Goal: Task Accomplishment & Management: Complete application form

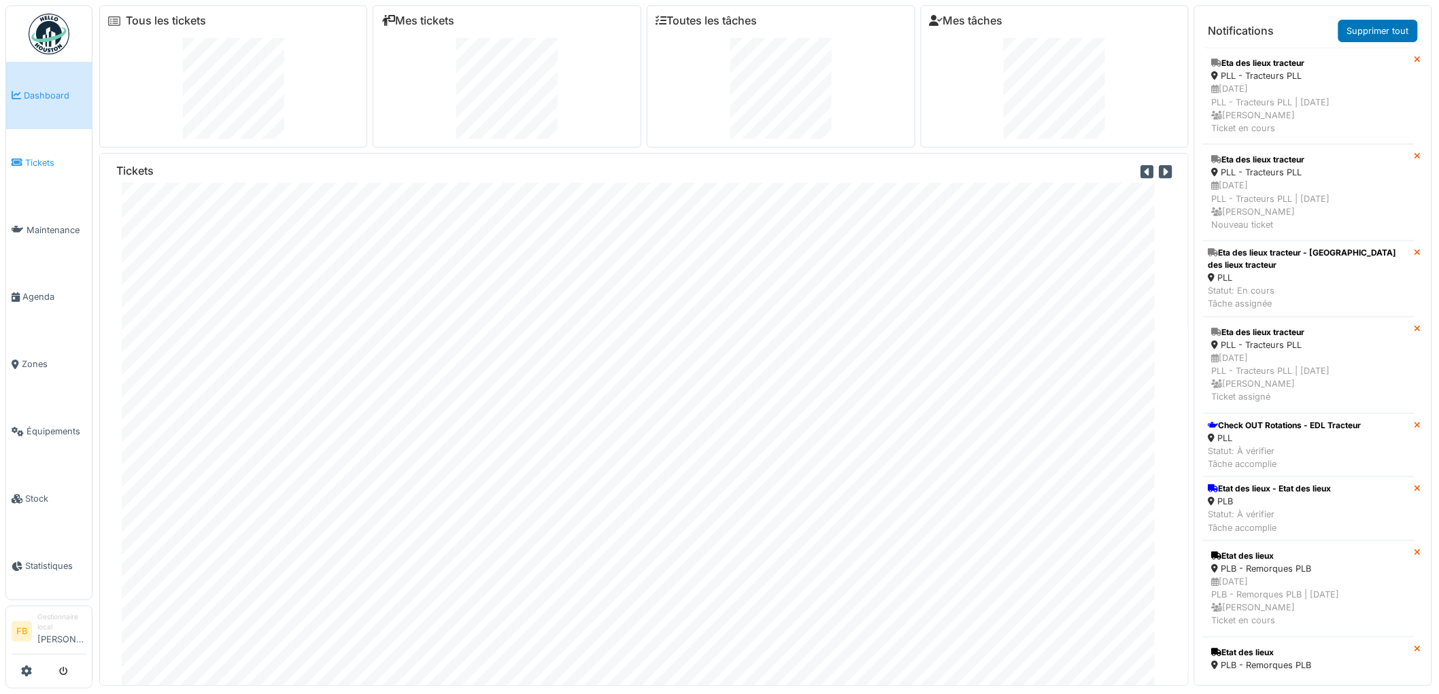
click at [31, 166] on span "Tickets" at bounding box center [55, 162] width 61 height 13
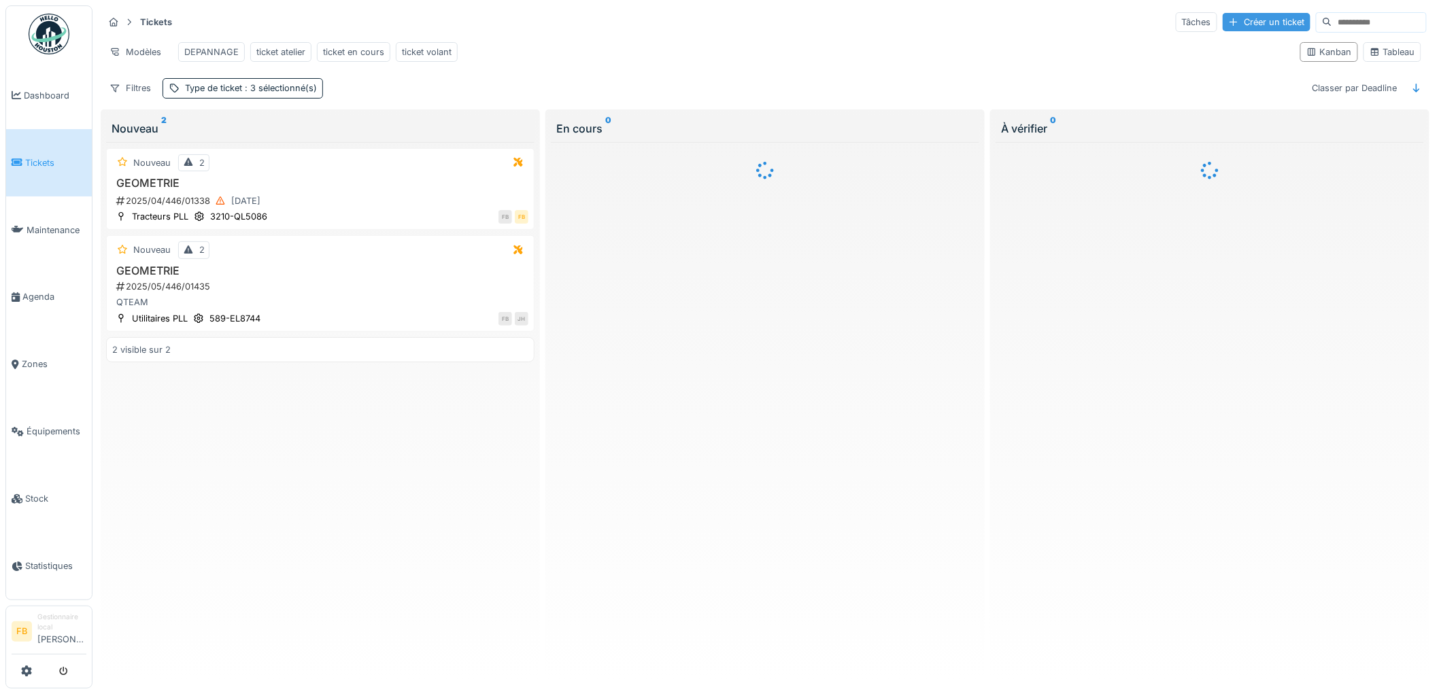
click at [1228, 21] on div "Créer un ticket" at bounding box center [1267, 22] width 88 height 18
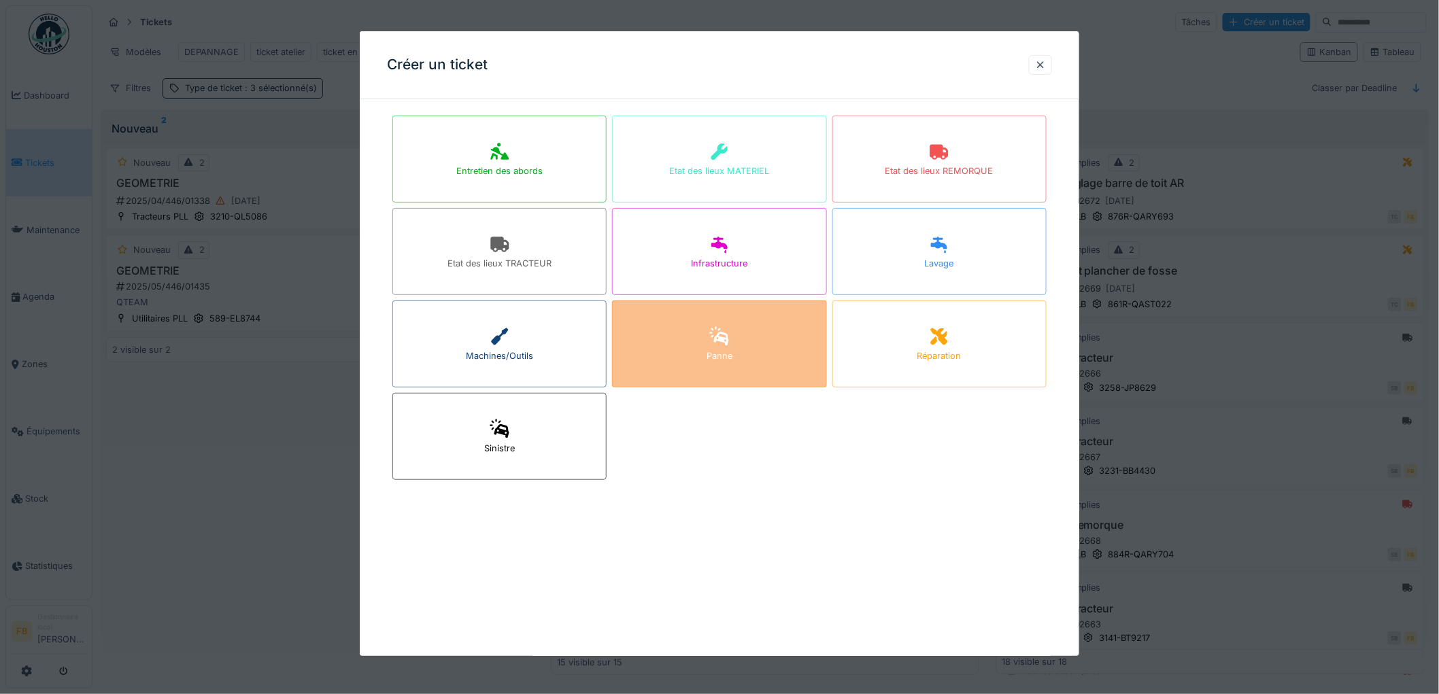
click at [710, 370] on div "Panne" at bounding box center [719, 344] width 214 height 87
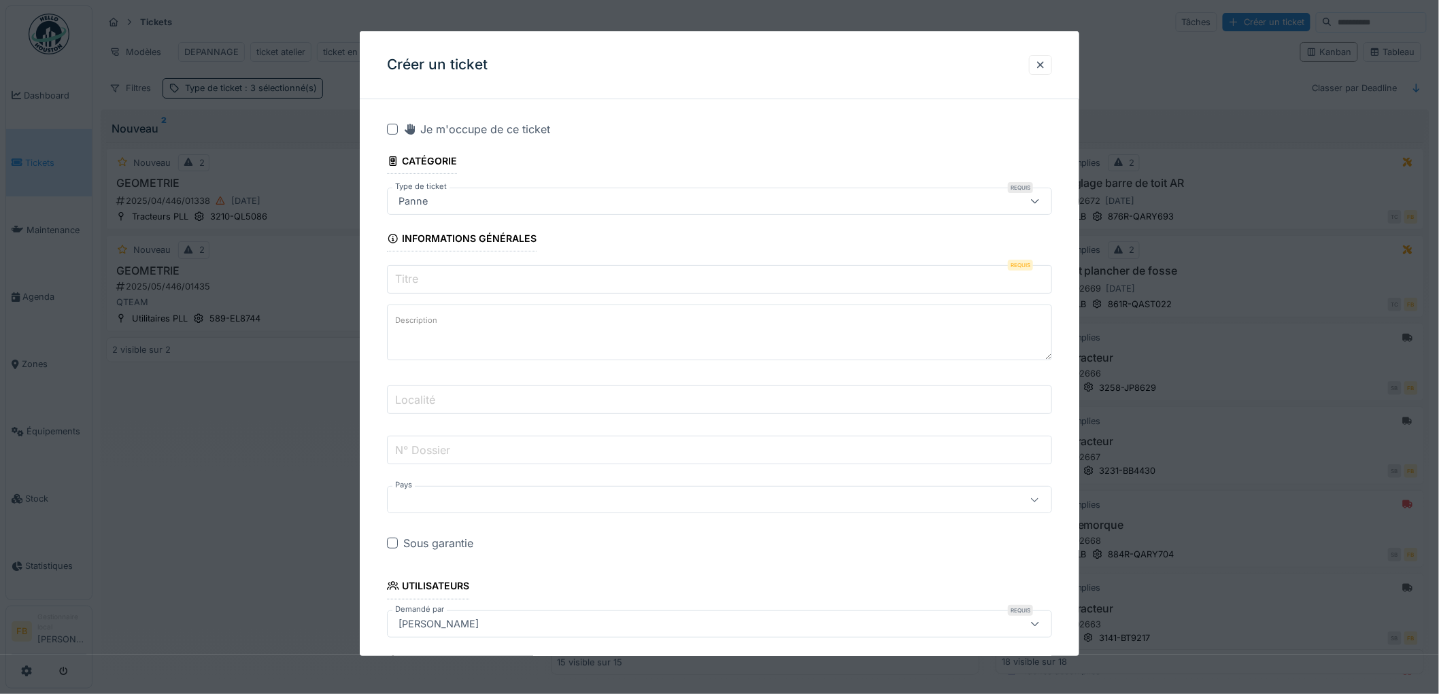
click at [425, 288] on input "Titre" at bounding box center [719, 279] width 665 height 29
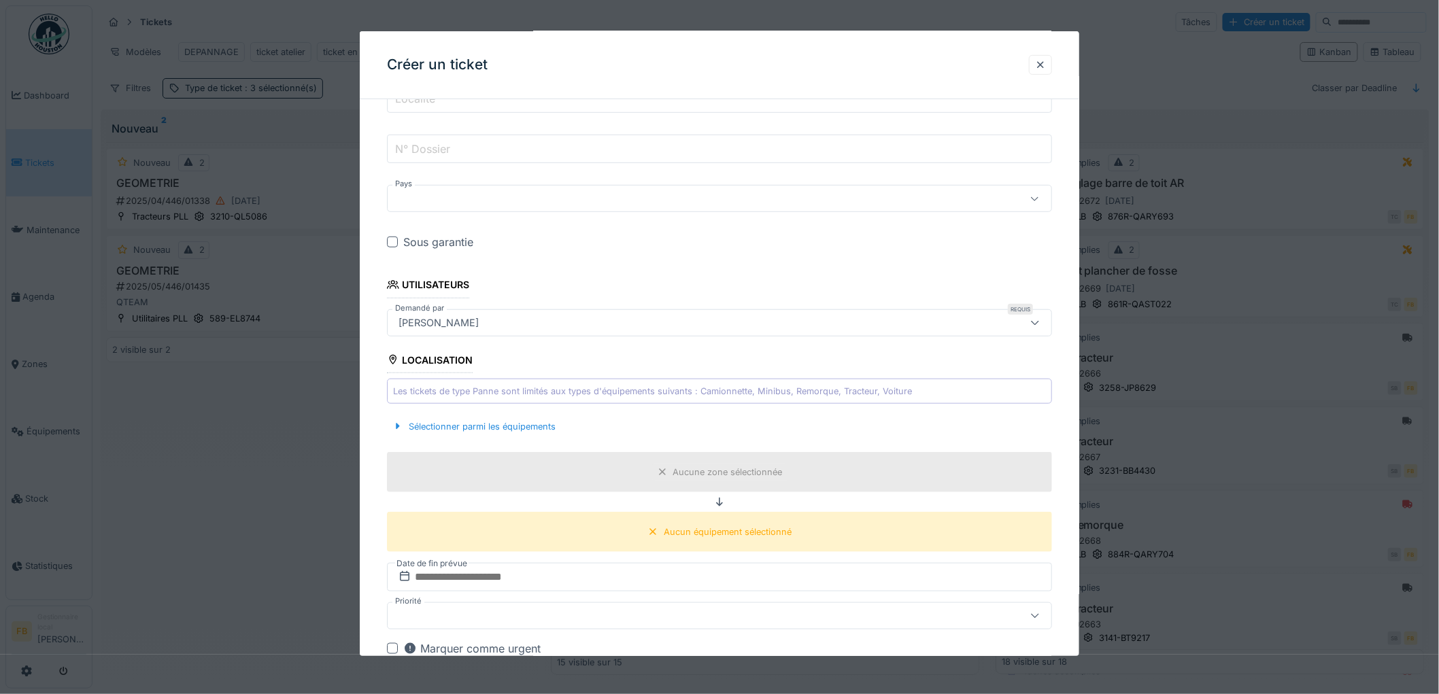
scroll to position [302, 0]
type input "**********"
click at [441, 418] on div "Sélectionner parmi les équipements" at bounding box center [474, 426] width 174 height 18
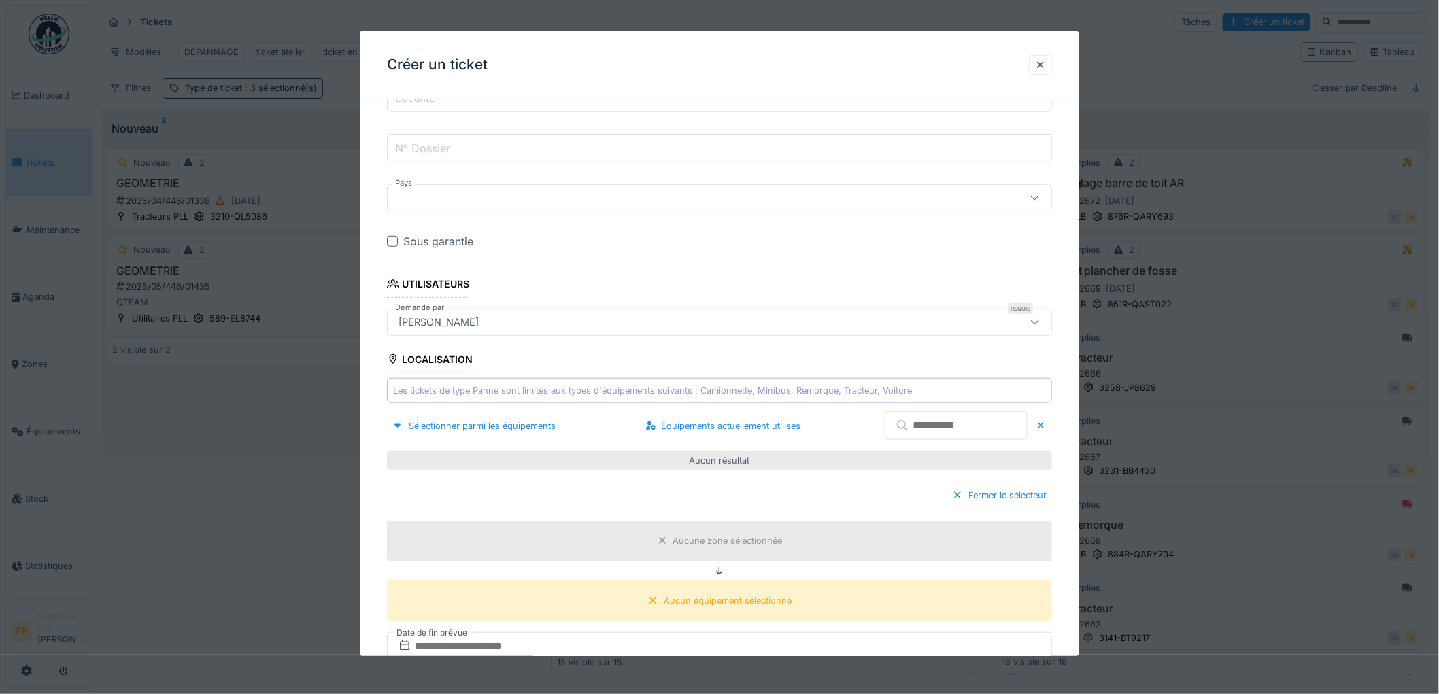
click at [913, 432] on input "text" at bounding box center [956, 425] width 143 height 29
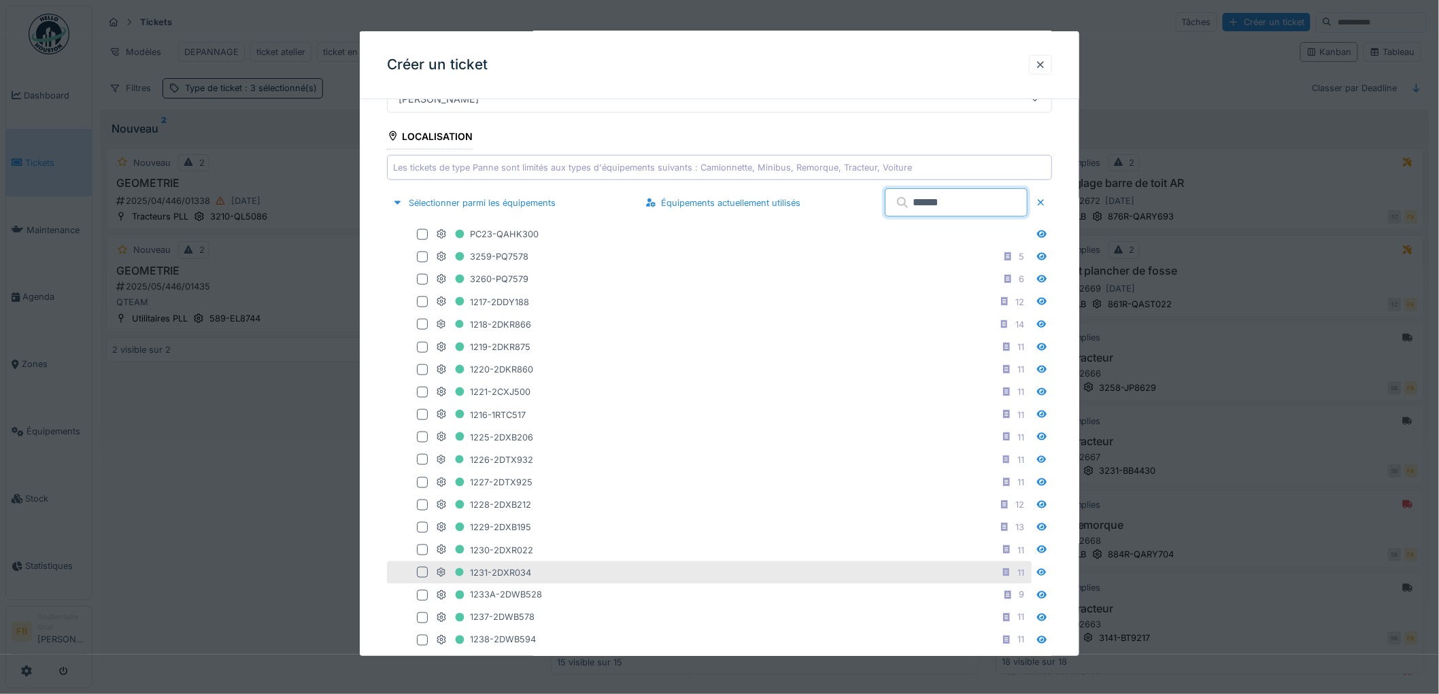
scroll to position [528, 0]
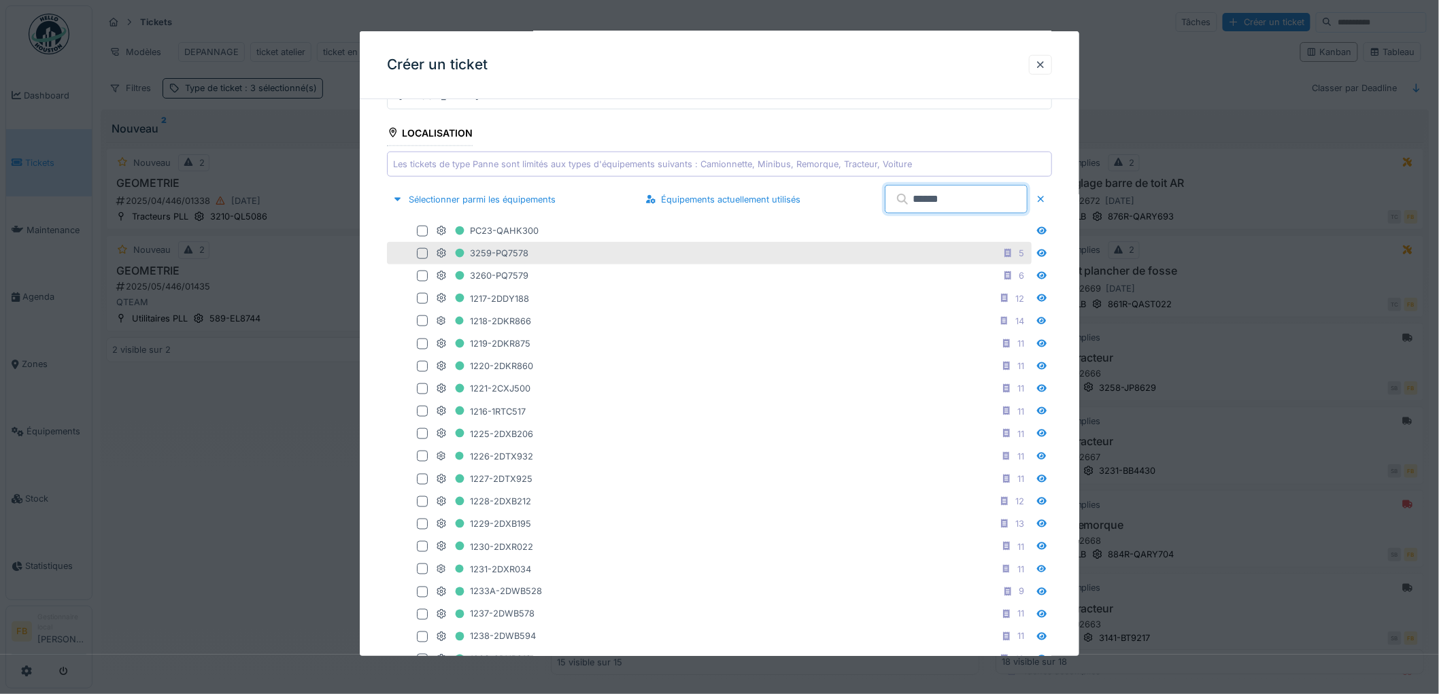
type input "******"
click at [424, 254] on div at bounding box center [422, 253] width 11 height 11
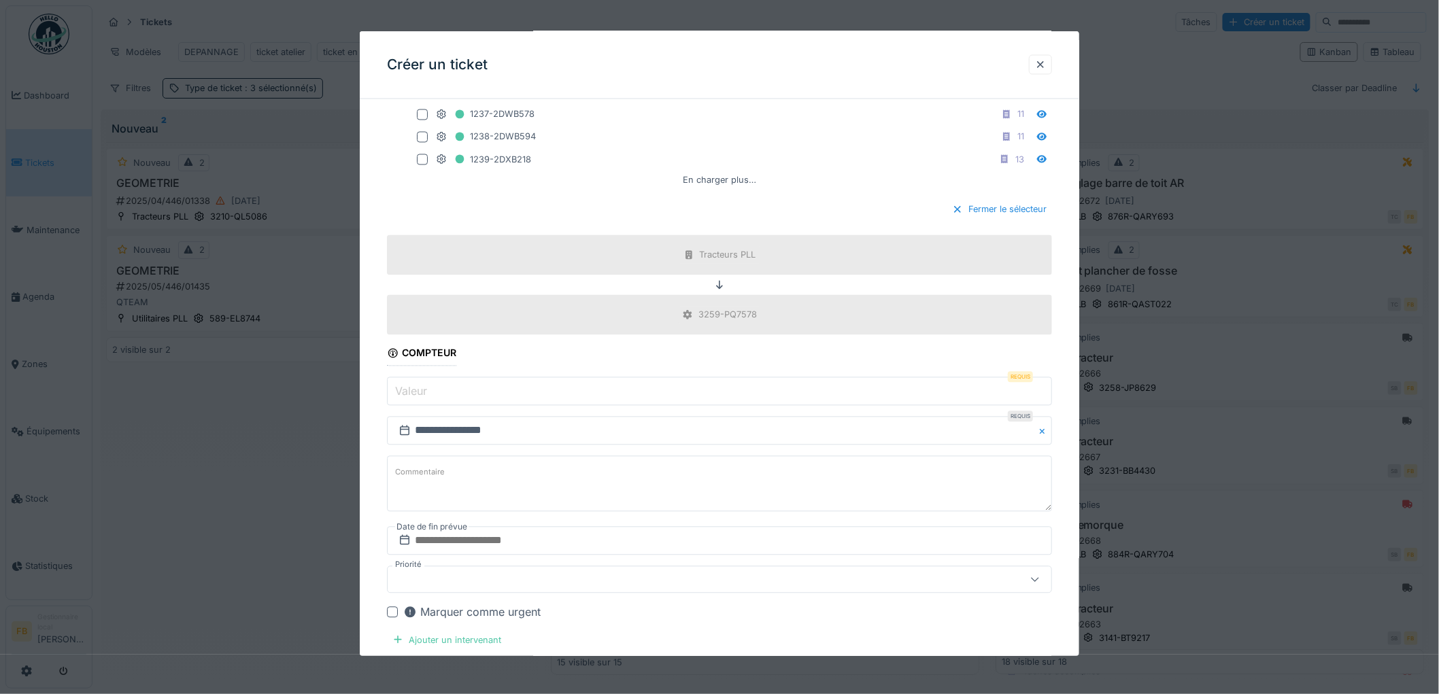
scroll to position [1057, 0]
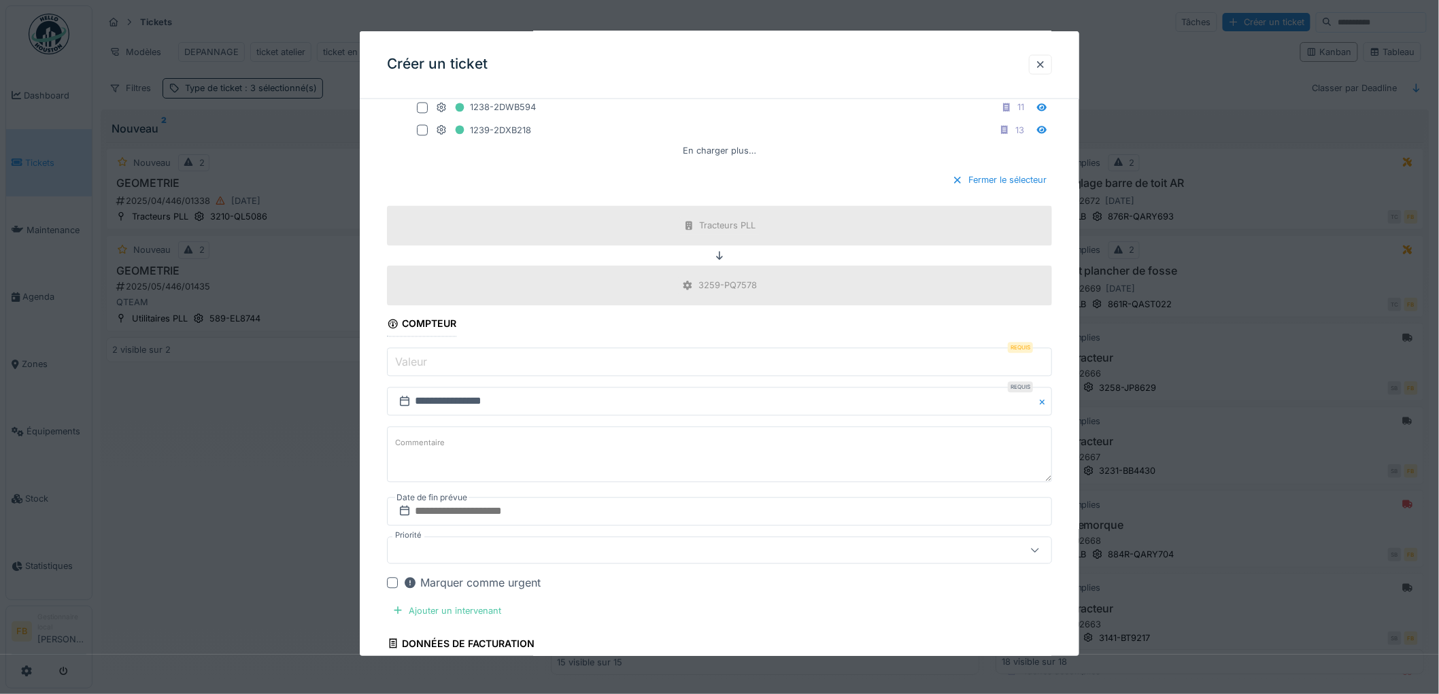
click at [454, 369] on input "Valeur" at bounding box center [719, 362] width 665 height 29
click at [427, 369] on label "Valeur" at bounding box center [410, 362] width 37 height 16
click at [427, 369] on input "Valeur" at bounding box center [719, 362] width 665 height 29
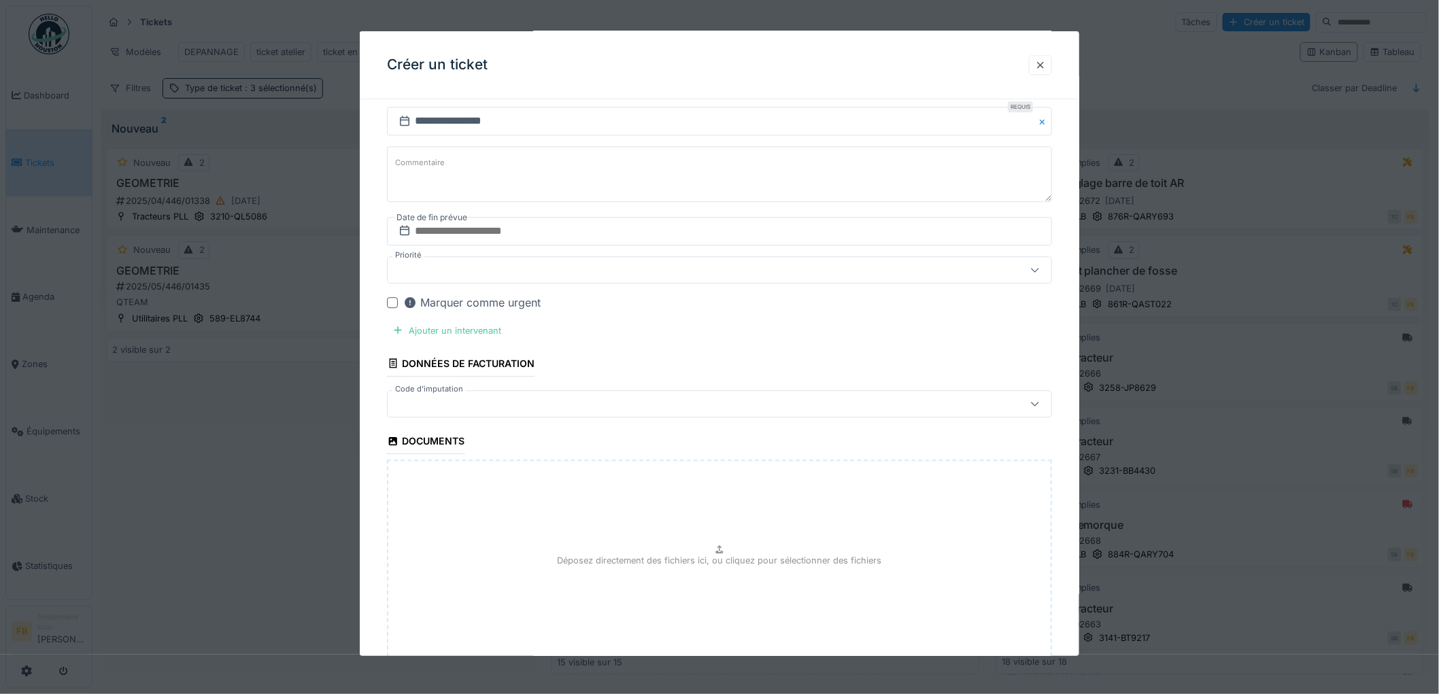
scroll to position [1436, 0]
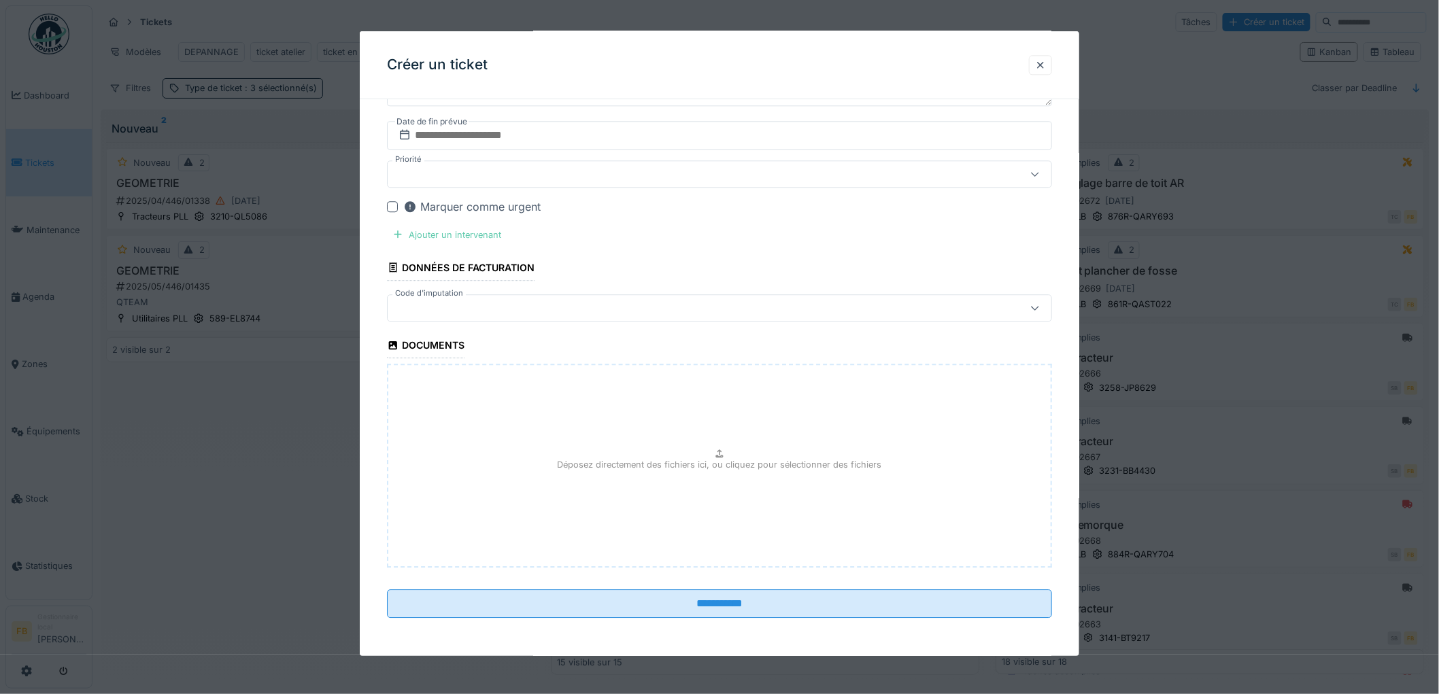
type input "*****"
click at [456, 236] on div "Ajouter un intervenant" at bounding box center [447, 235] width 120 height 18
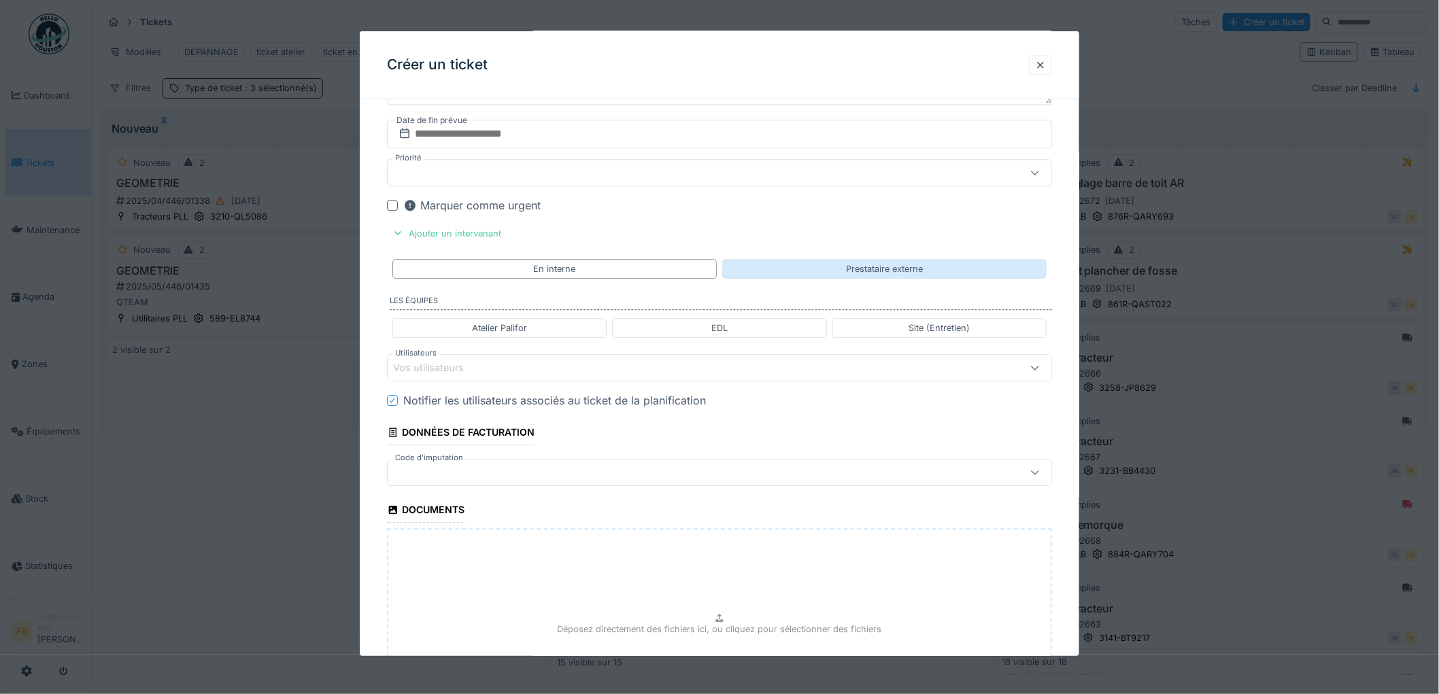
click at [804, 277] on div "Prestataire externe" at bounding box center [884, 269] width 324 height 20
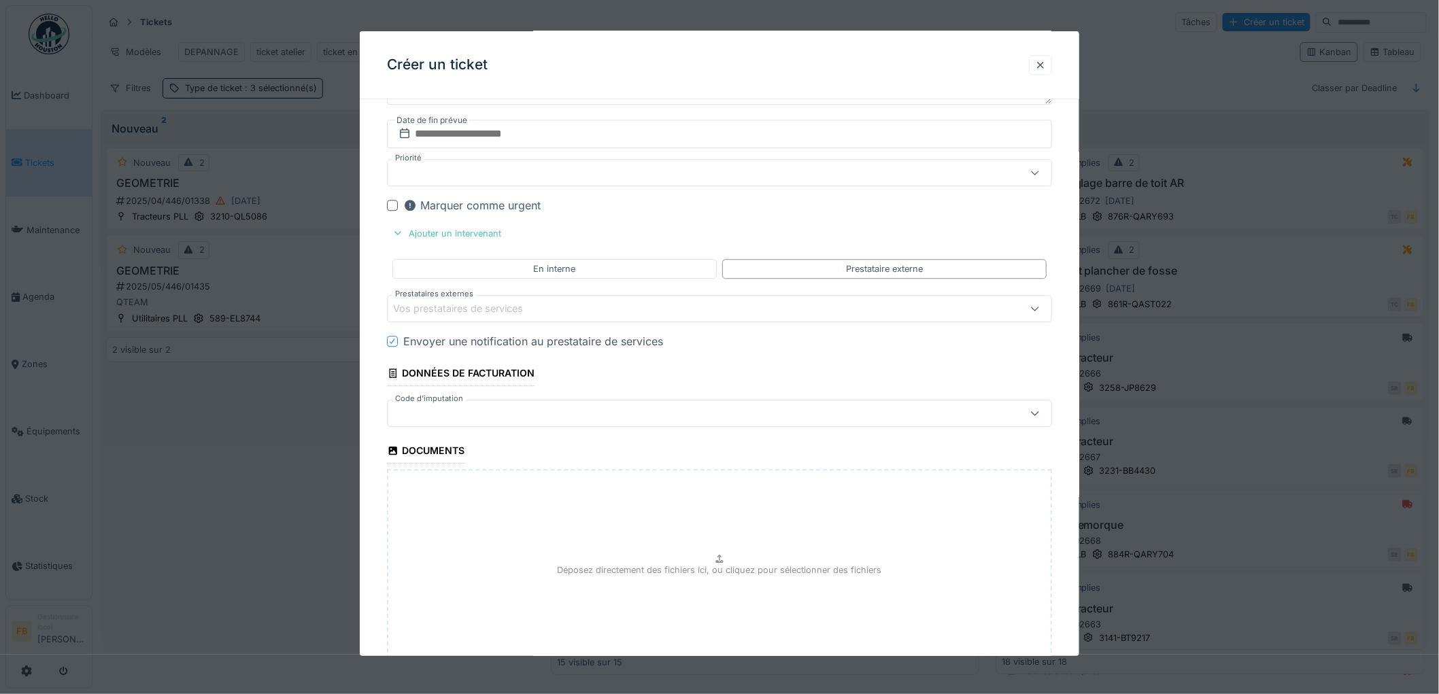
click at [472, 311] on div "Vos prestataires de services" at bounding box center [467, 308] width 149 height 15
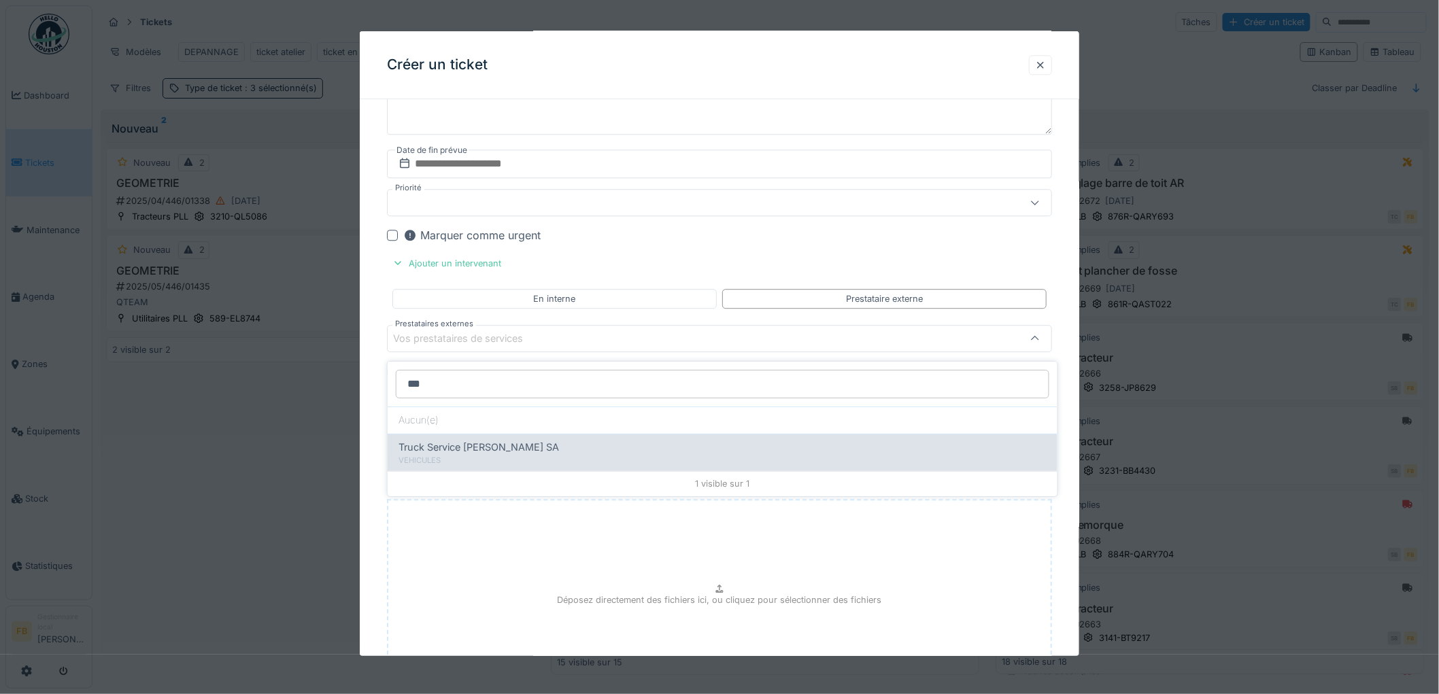
type input "***"
click at [441, 449] on span "Truck Service Sebastian SA" at bounding box center [478, 447] width 160 height 15
type input "*****"
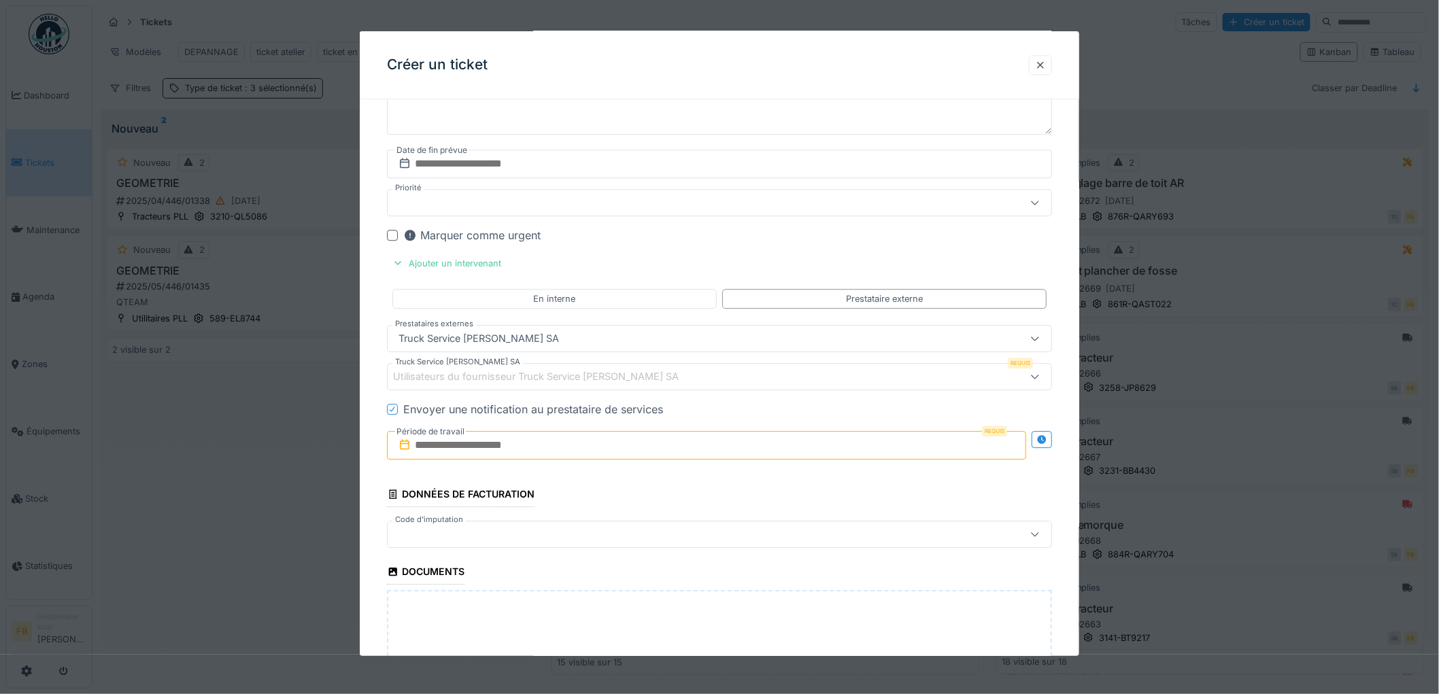
click at [415, 381] on div "Utilisateurs du fournisseur Truck Service Sebastian SA" at bounding box center [545, 376] width 305 height 15
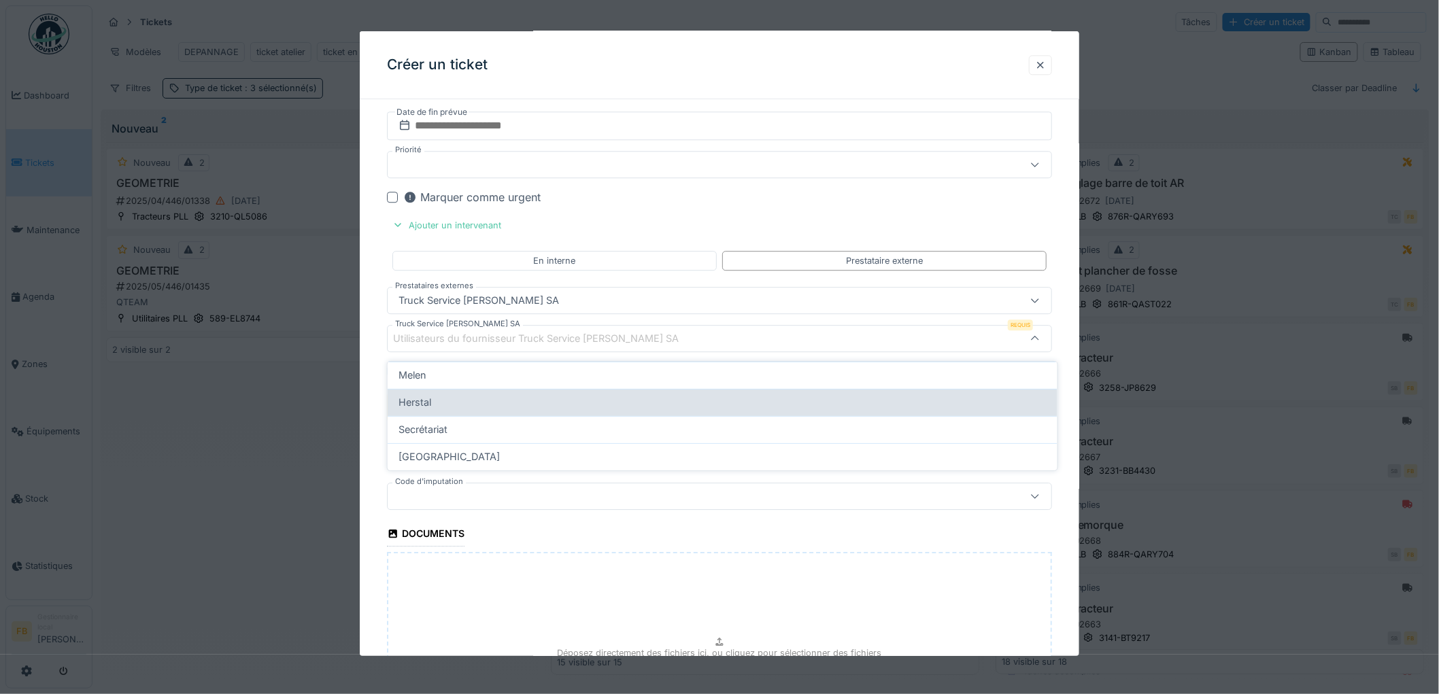
click at [420, 403] on span "Herstal" at bounding box center [414, 402] width 33 height 15
type input "*****"
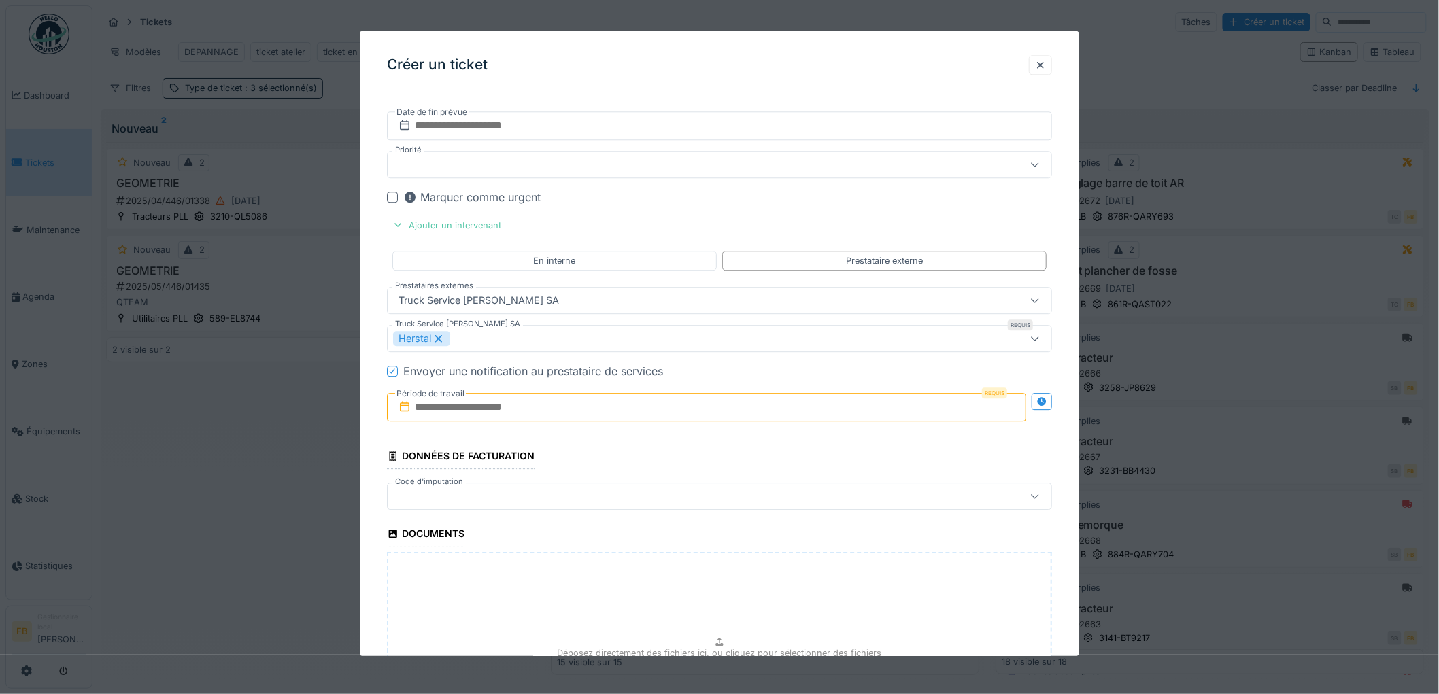
click at [393, 374] on icon at bounding box center [392, 371] width 5 height 5
click at [426, 412] on input "text" at bounding box center [706, 407] width 639 height 29
click at [749, 545] on div "20" at bounding box center [754, 541] width 18 height 20
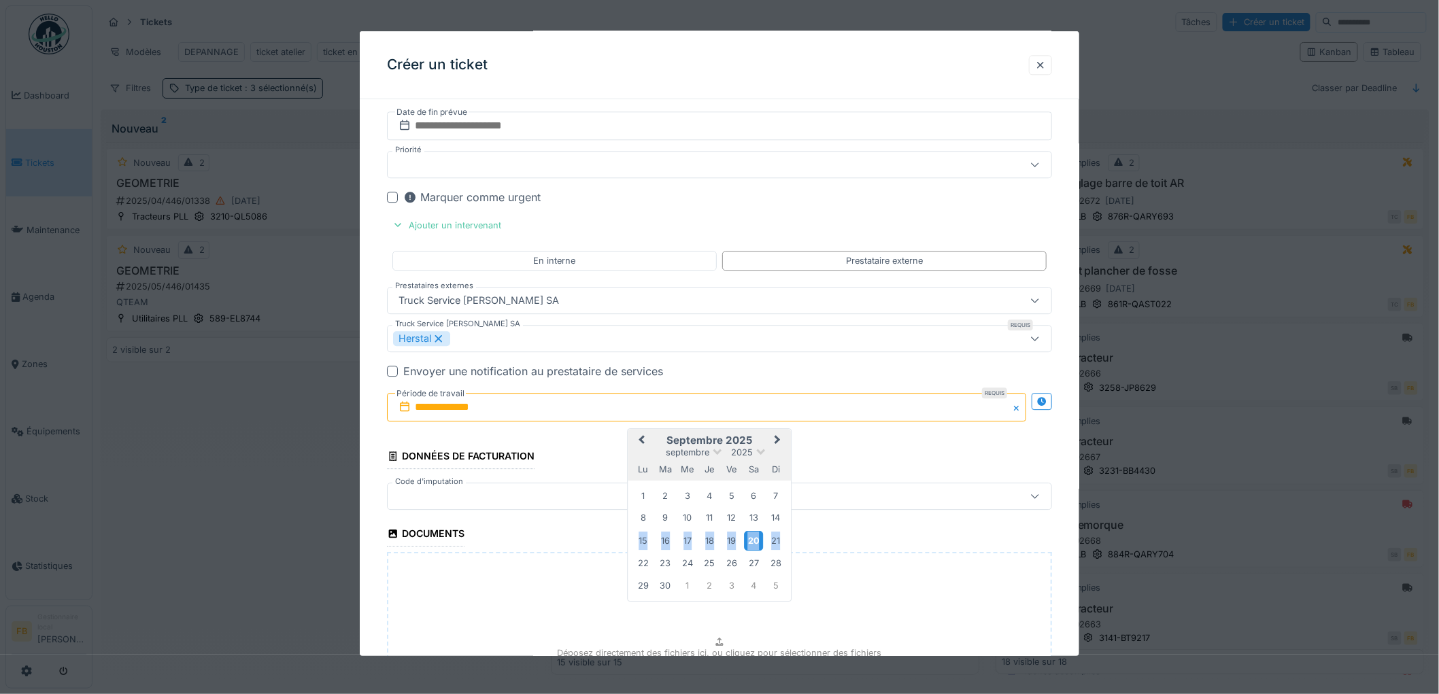
click at [749, 545] on div "20" at bounding box center [754, 541] width 18 height 20
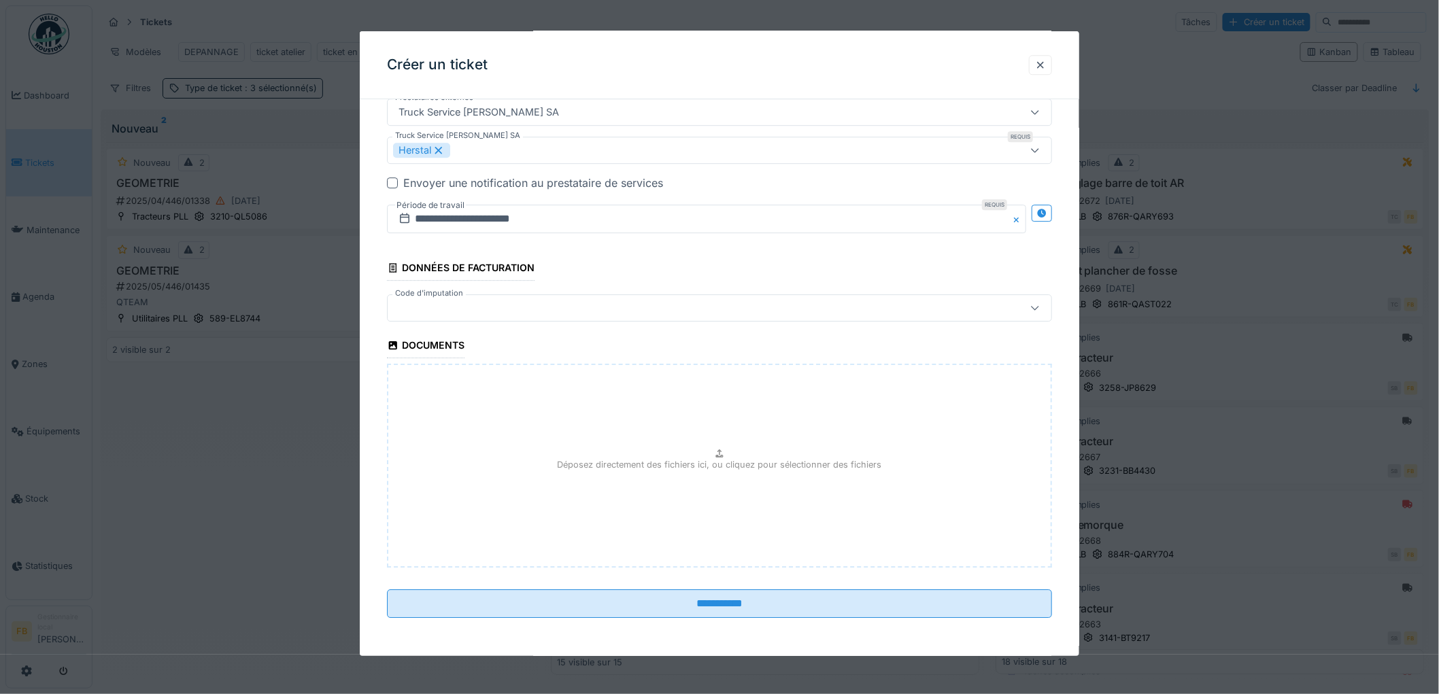
click at [477, 310] on div at bounding box center [681, 308] width 577 height 15
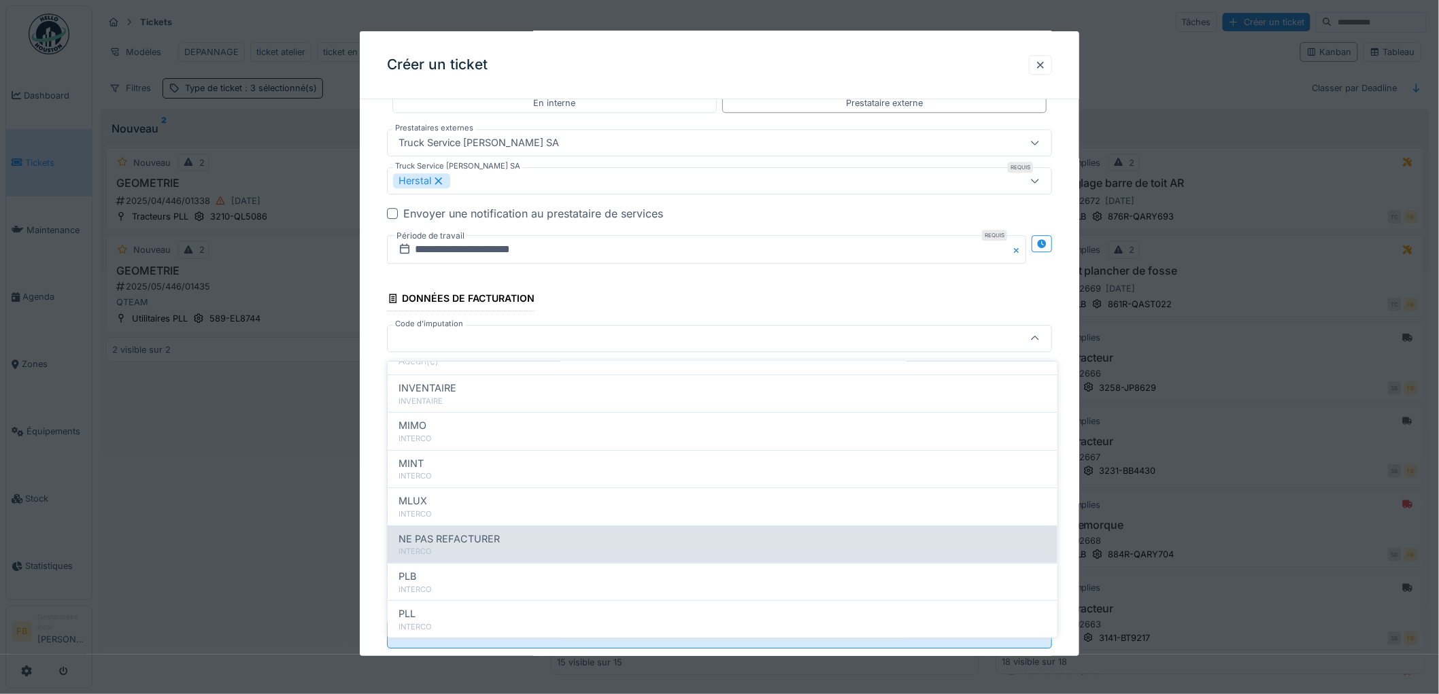
scroll to position [121, 0]
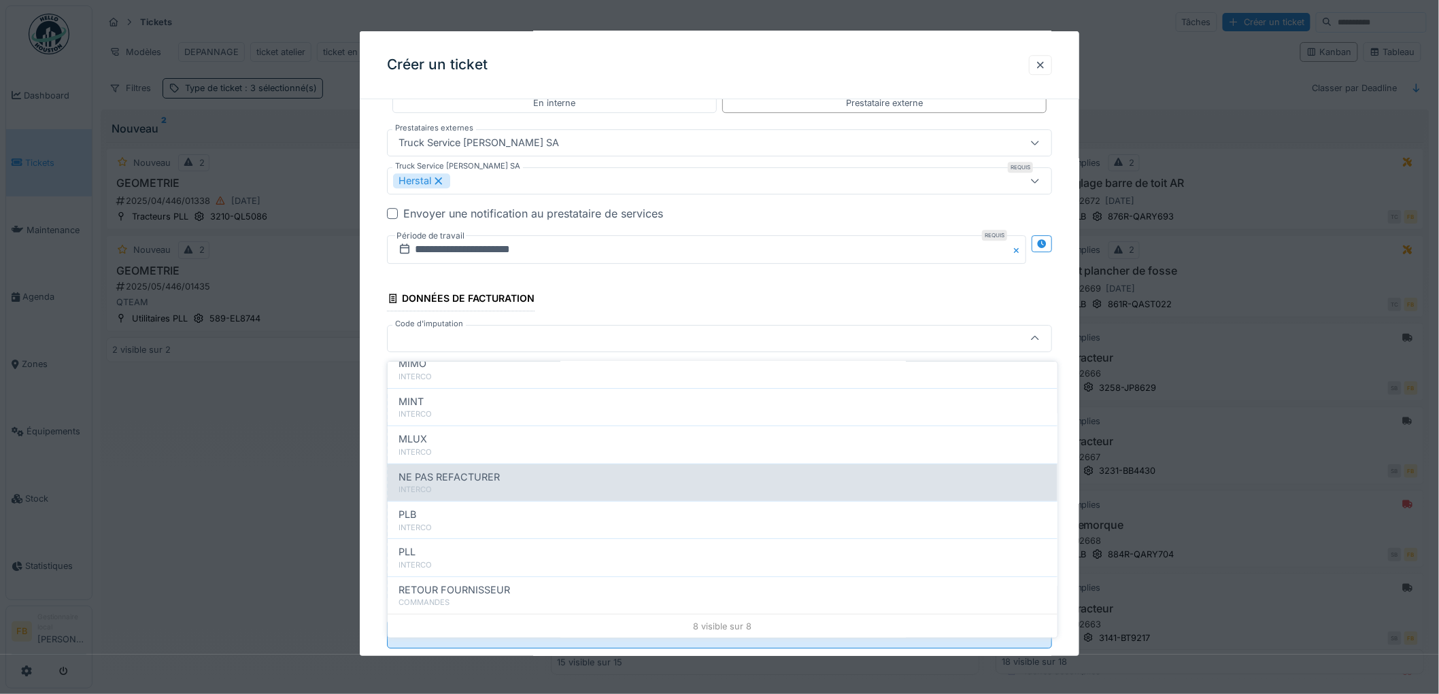
click at [486, 473] on span "NE PAS REFACTURER" at bounding box center [448, 477] width 101 height 15
type input "****"
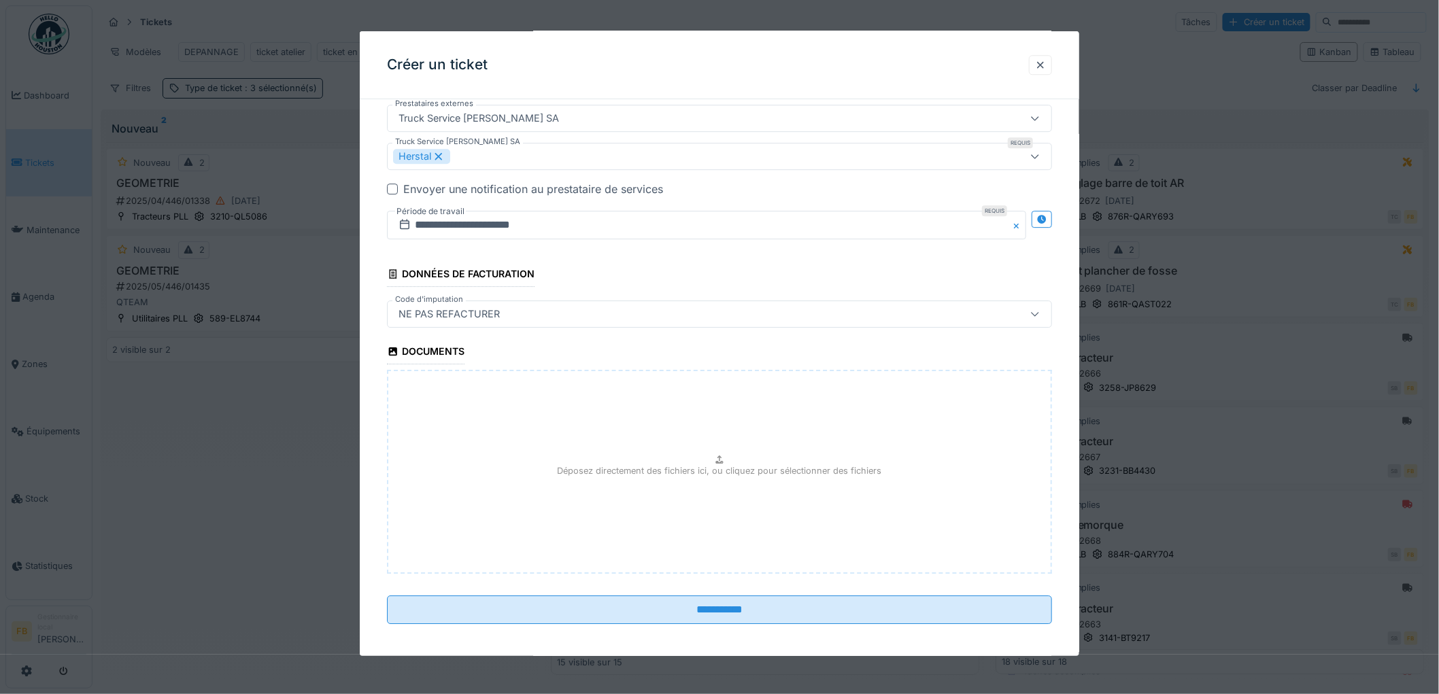
scroll to position [1638, 0]
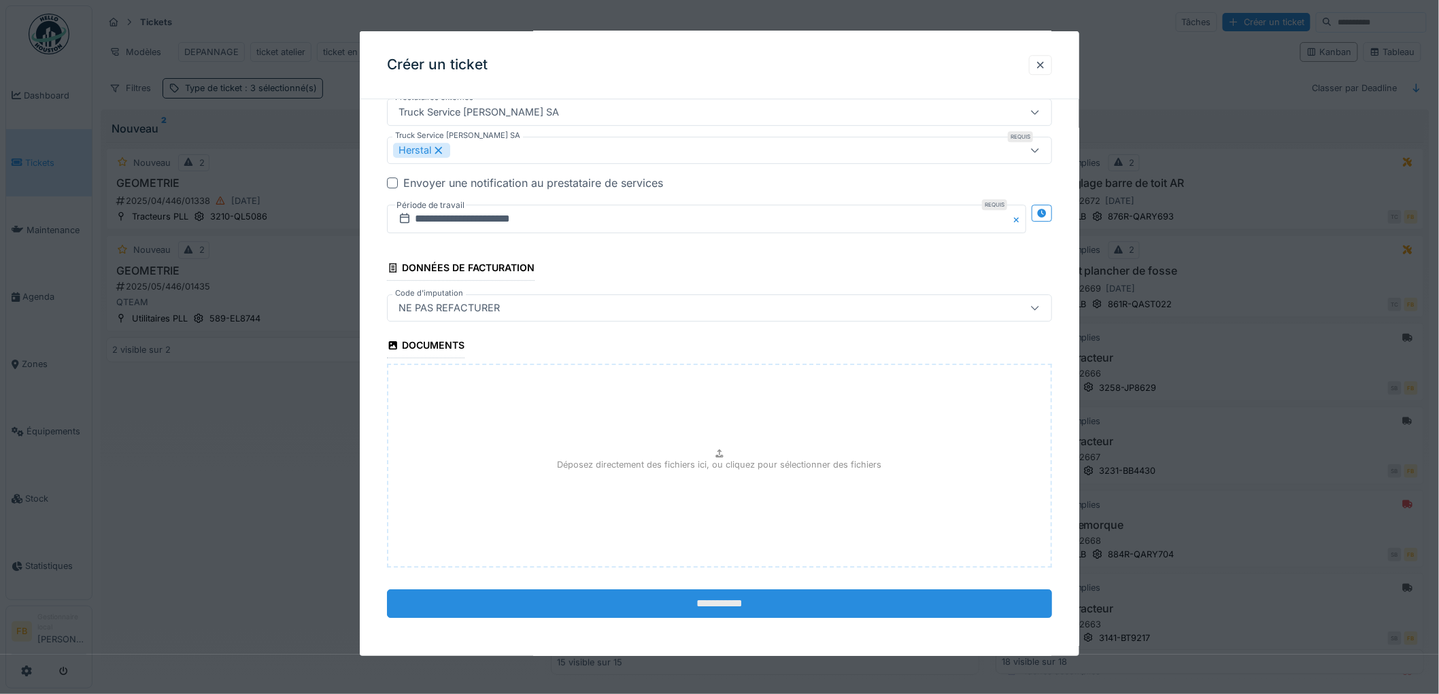
click at [722, 595] on input "**********" at bounding box center [719, 604] width 665 height 29
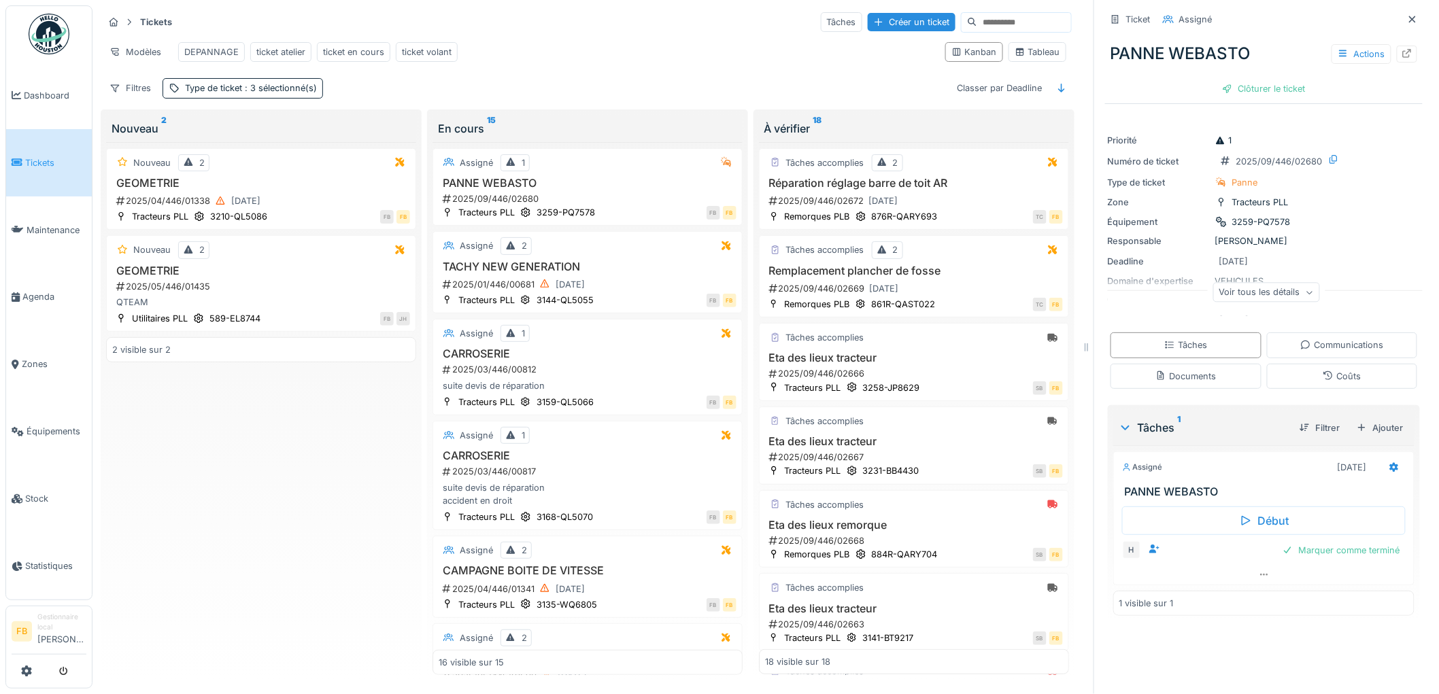
click at [37, 140] on link "Tickets" at bounding box center [49, 162] width 86 height 67
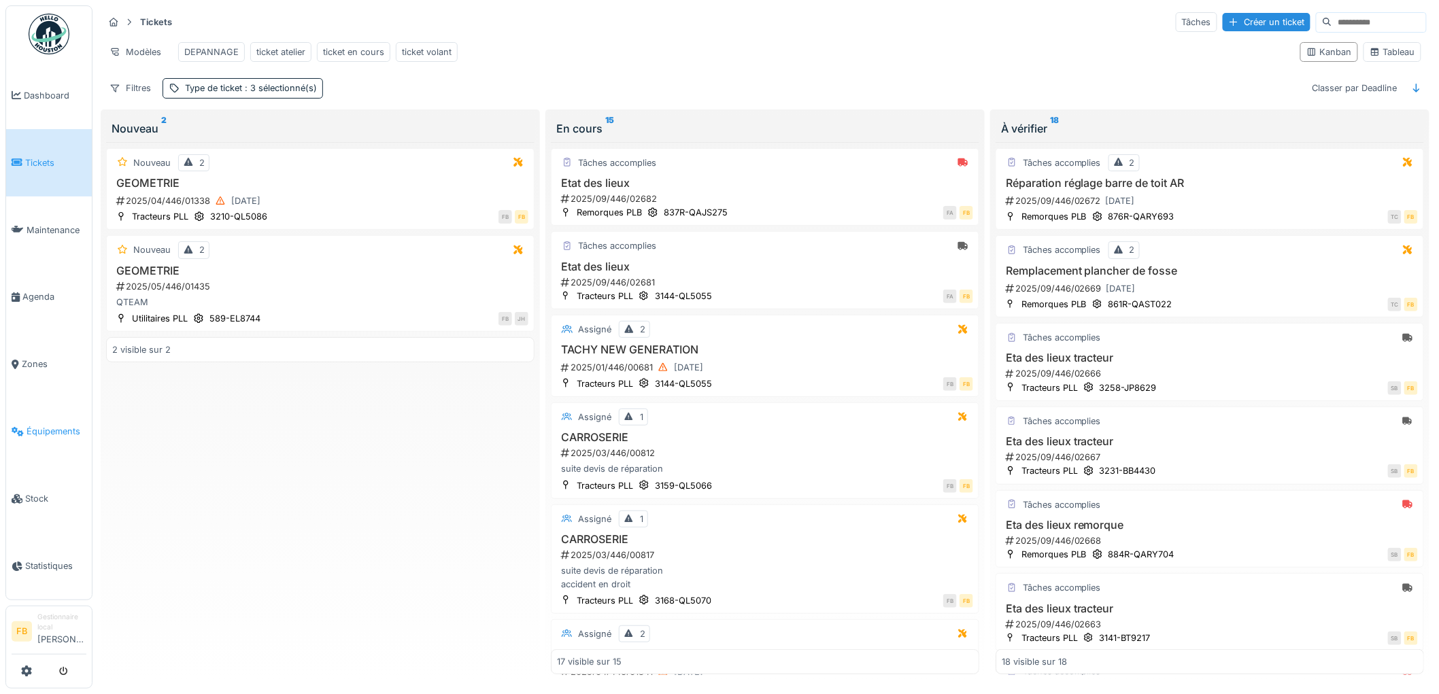
click at [48, 425] on span "Équipements" at bounding box center [57, 431] width 60 height 13
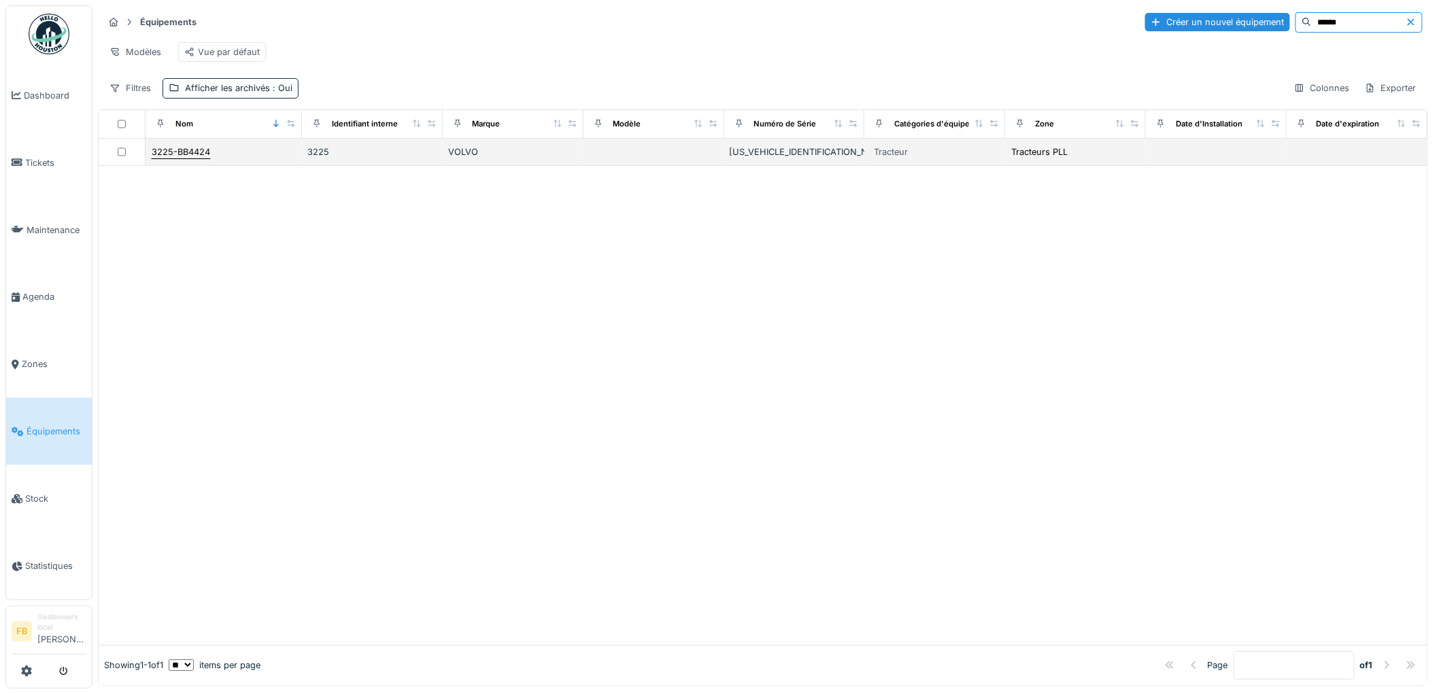
type input "******"
click at [189, 158] on div "3225-BB4424" at bounding box center [181, 152] width 58 height 13
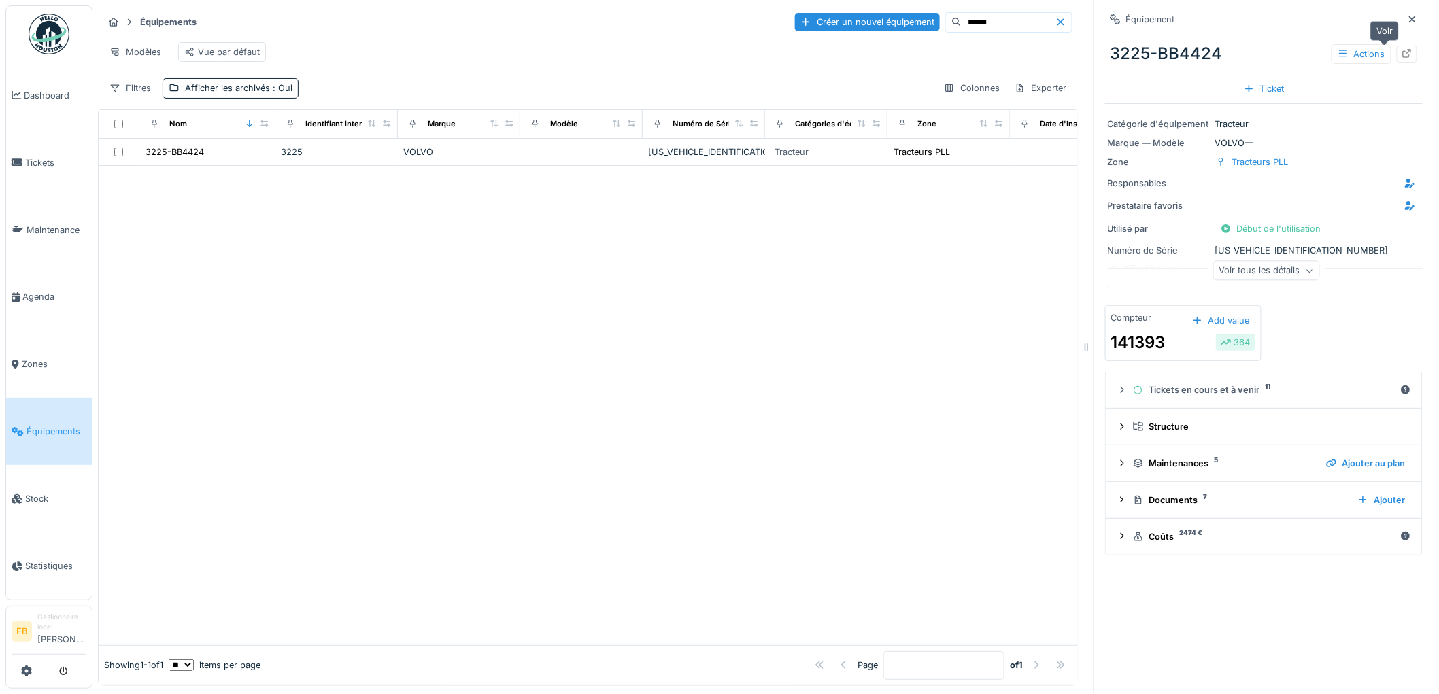
click at [1397, 61] on div at bounding box center [1407, 54] width 20 height 17
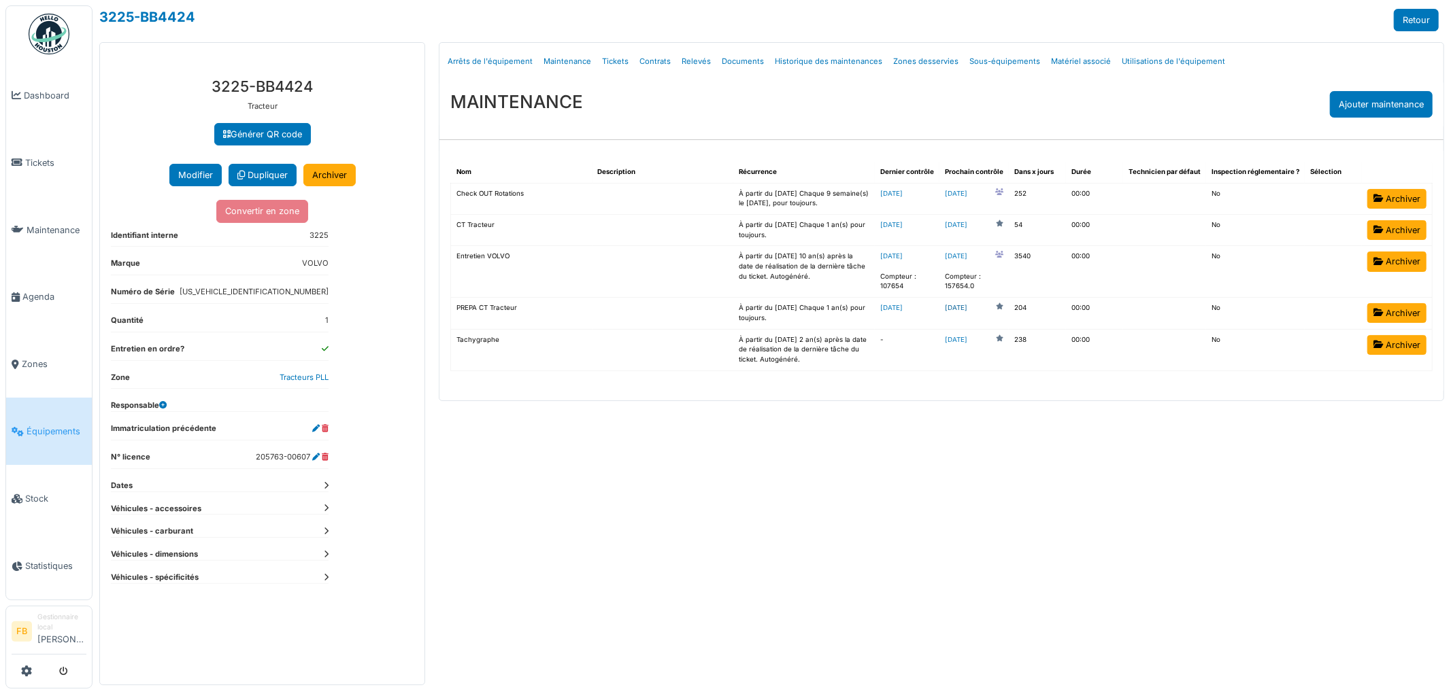
click at [967, 310] on link "2026-04-12" at bounding box center [956, 308] width 22 height 10
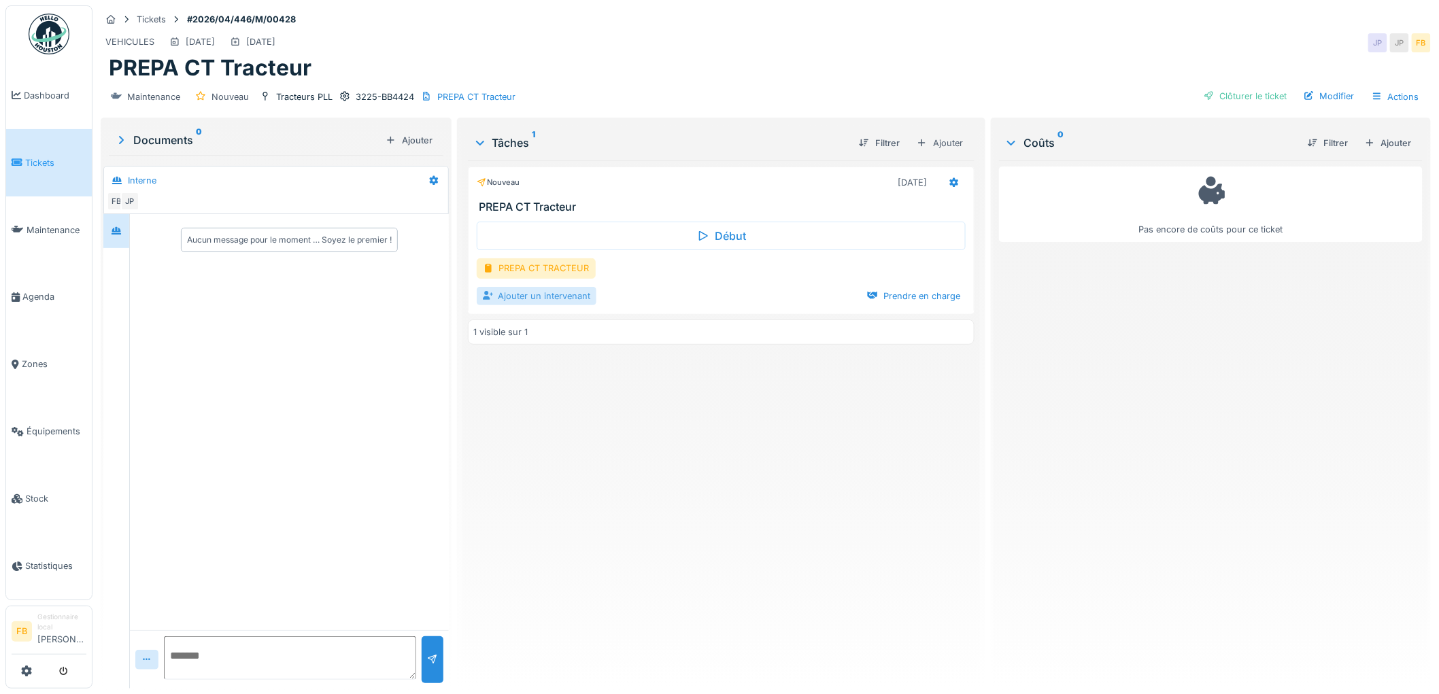
click at [522, 296] on div "Ajouter un intervenant" at bounding box center [537, 296] width 120 height 18
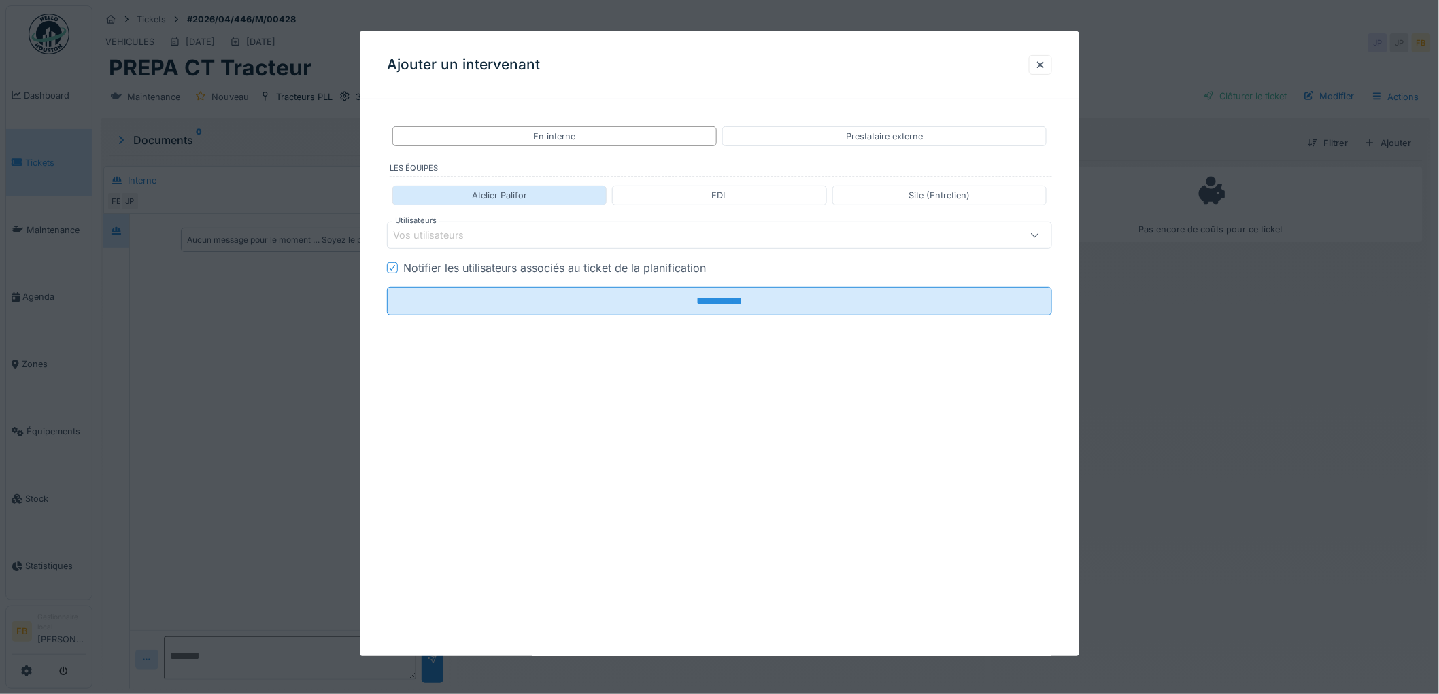
click at [492, 200] on div "Atelier Palifor" at bounding box center [499, 195] width 55 height 13
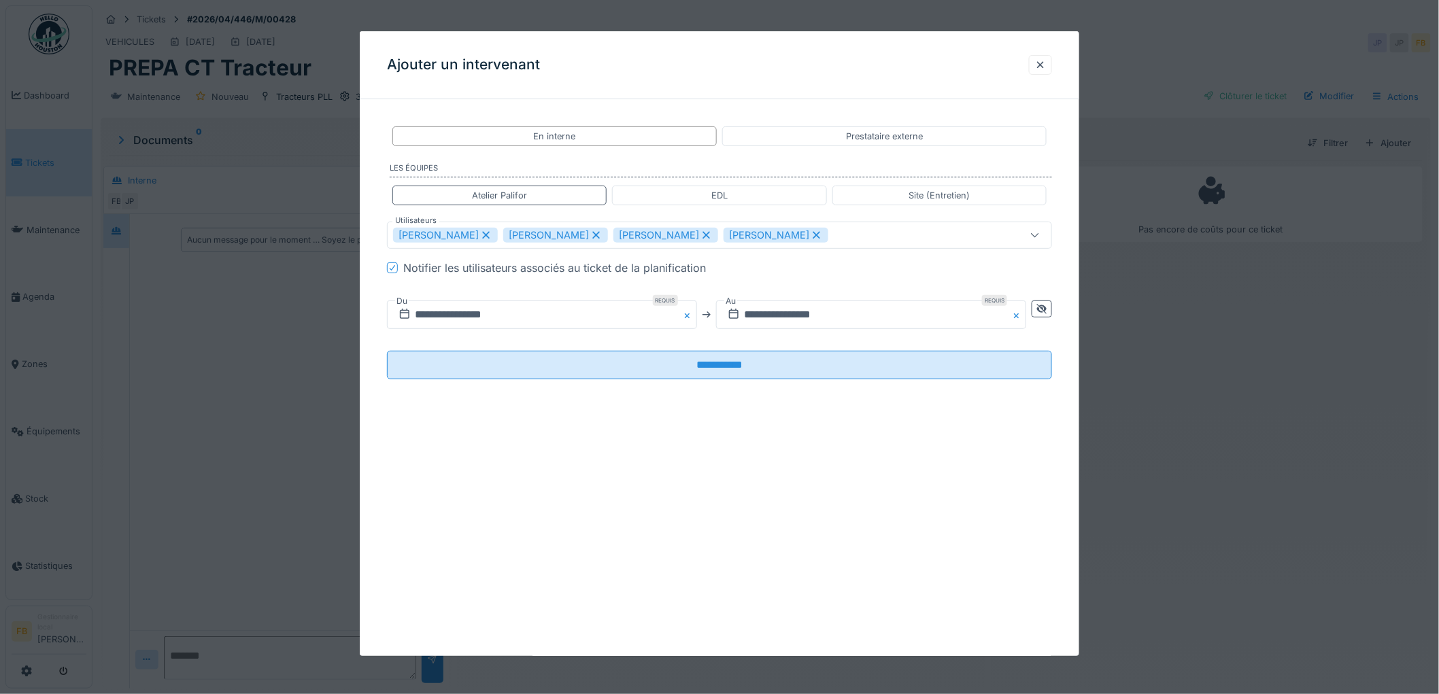
click at [480, 234] on icon at bounding box center [486, 236] width 12 height 10
click at [479, 234] on div "Jérémy Pétré Sadek Bouazza Thomas Collinet" at bounding box center [681, 235] width 577 height 15
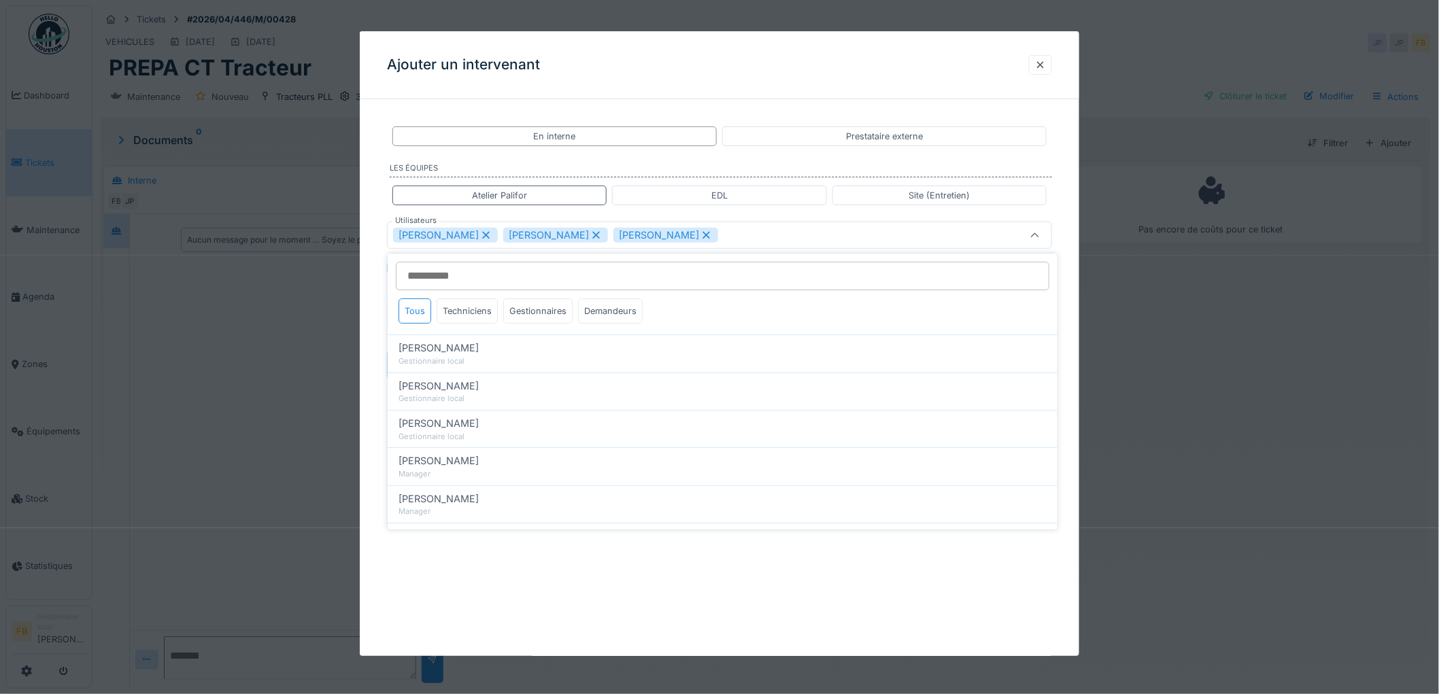
click at [480, 234] on icon at bounding box center [486, 236] width 12 height 10
click at [593, 237] on icon at bounding box center [596, 235] width 7 height 7
type input "*****"
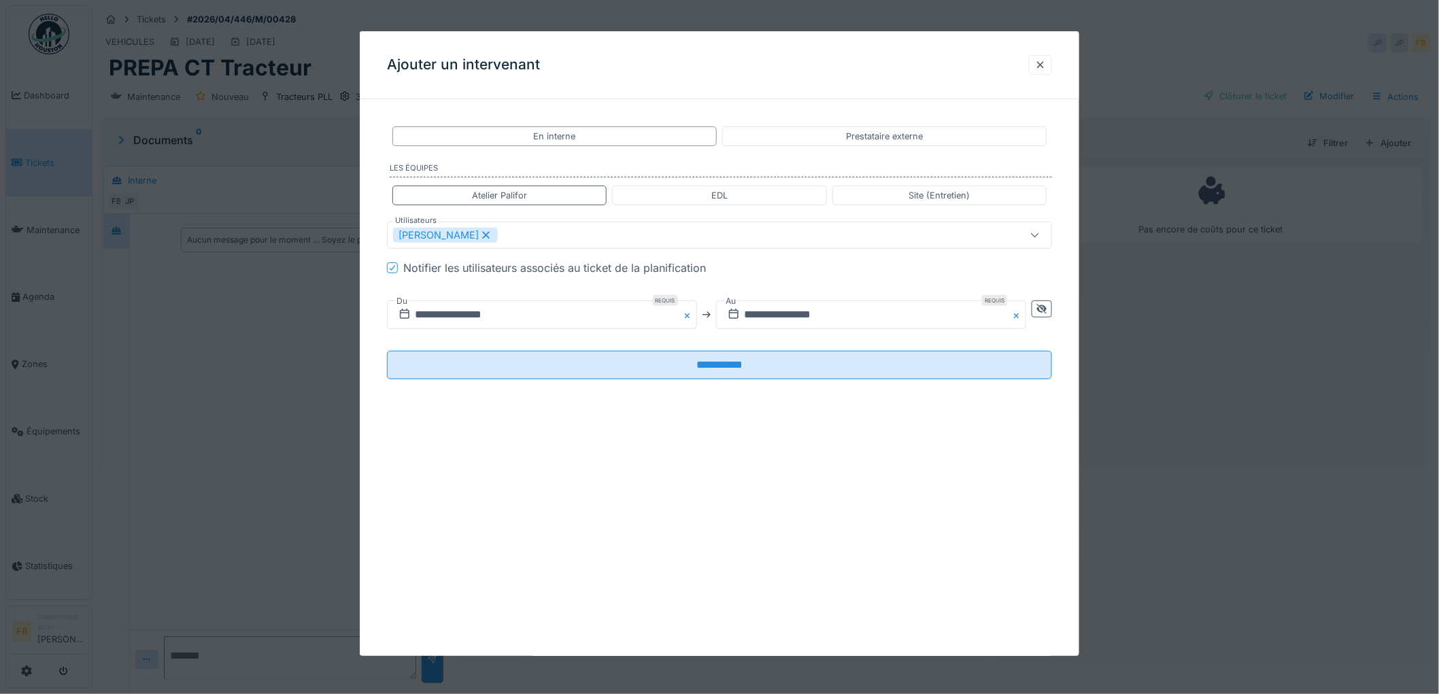
click at [392, 269] on icon at bounding box center [392, 267] width 5 height 5
click at [1047, 307] on icon at bounding box center [1041, 309] width 11 height 9
click at [435, 314] on input "**********" at bounding box center [706, 315] width 639 height 29
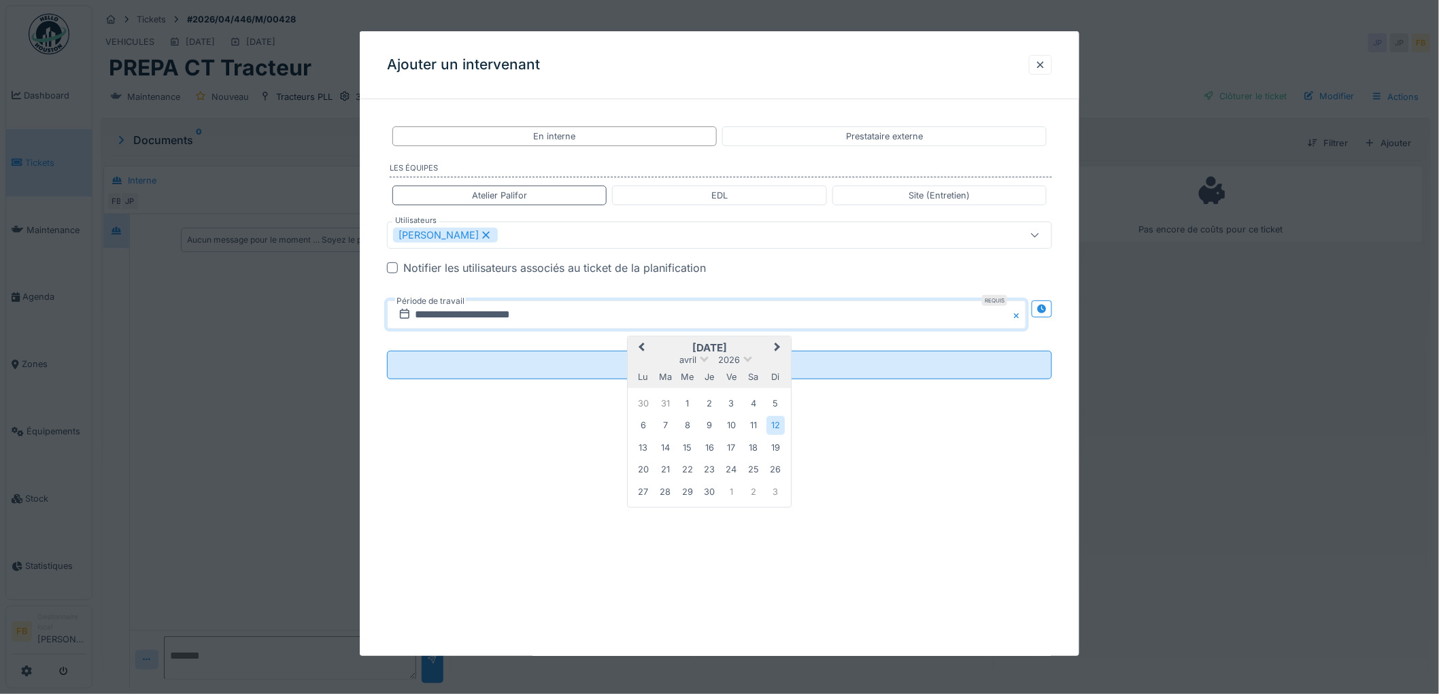
click at [635, 348] on button "Previous Month" at bounding box center [640, 349] width 22 height 22
click at [749, 359] on span at bounding box center [752, 358] width 9 height 9
click at [716, 420] on div "2025" at bounding box center [709, 422] width 80 height 14
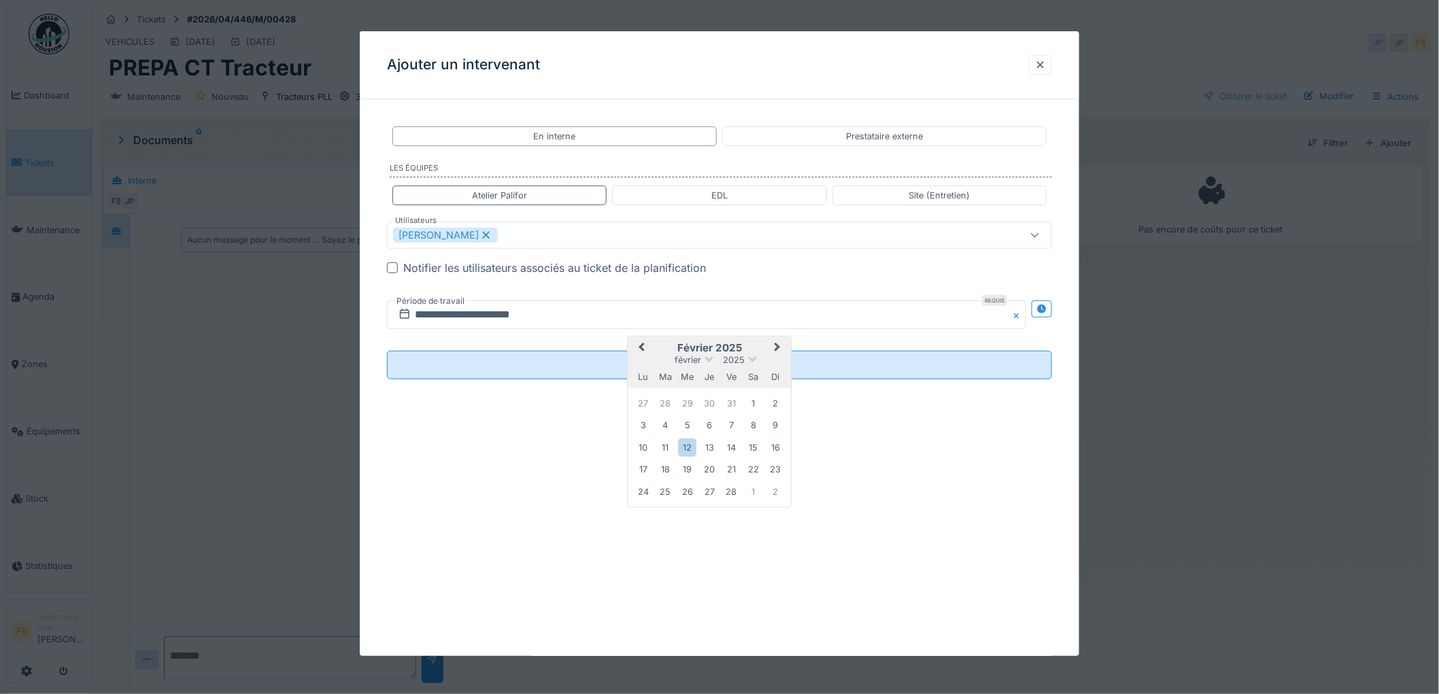
click at [764, 350] on h2 "février 2025" at bounding box center [709, 348] width 163 height 12
click at [777, 350] on span "Next Month" at bounding box center [777, 348] width 0 height 16
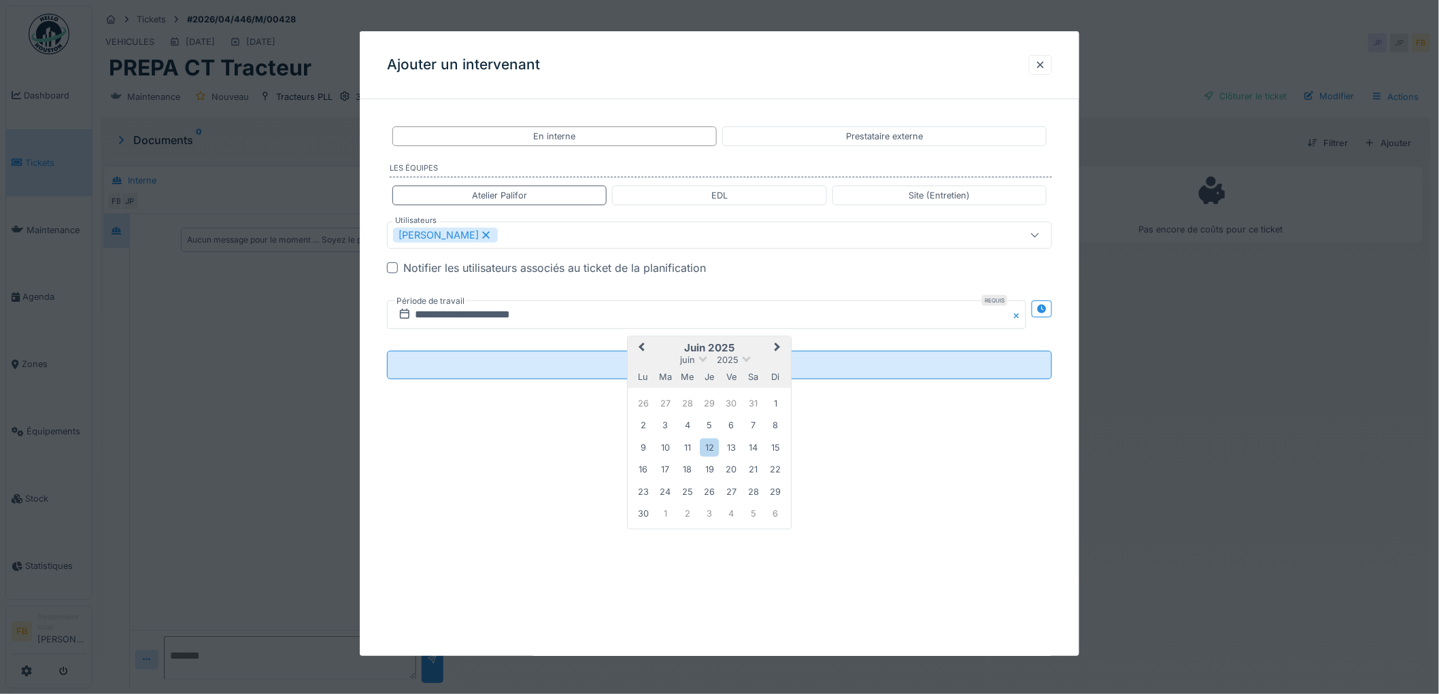
click at [777, 350] on span "Next Month" at bounding box center [777, 348] width 0 height 16
click at [755, 443] on div "20" at bounding box center [754, 449] width 18 height 20
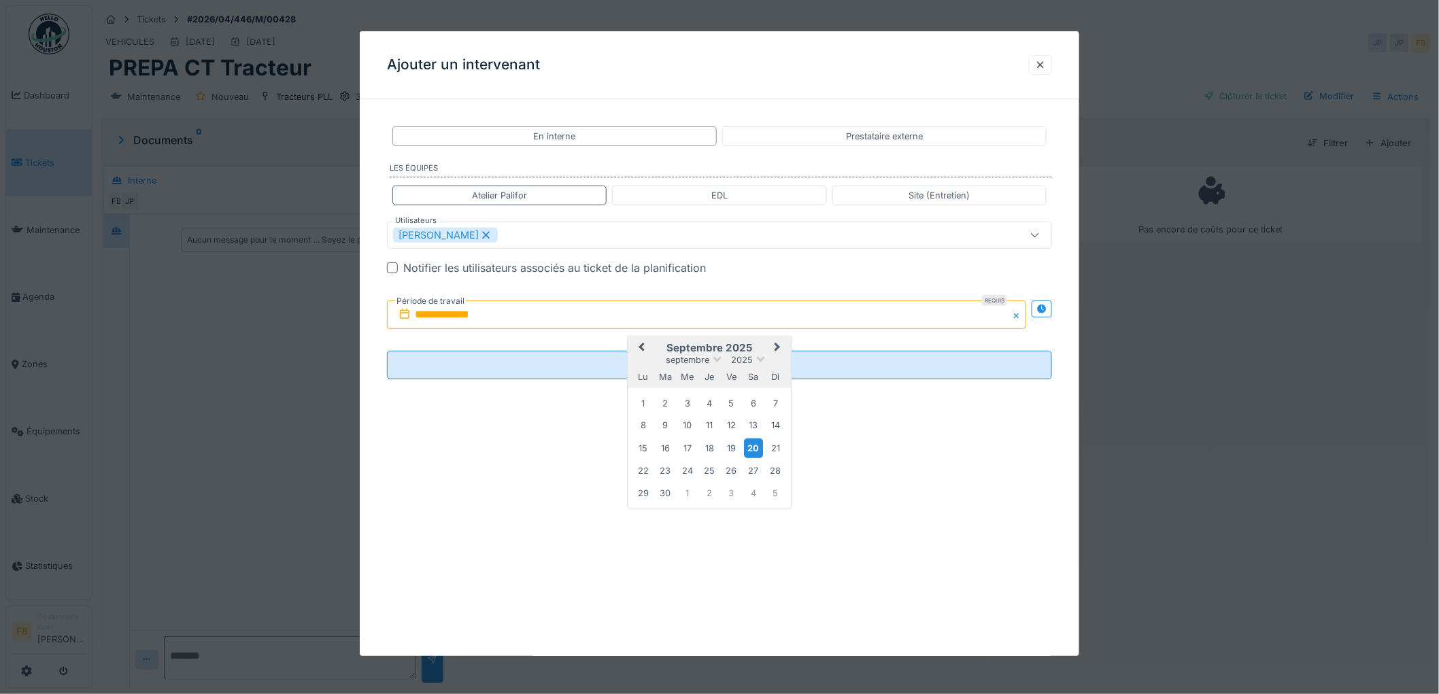
click at [755, 443] on div "20" at bounding box center [754, 449] width 18 height 20
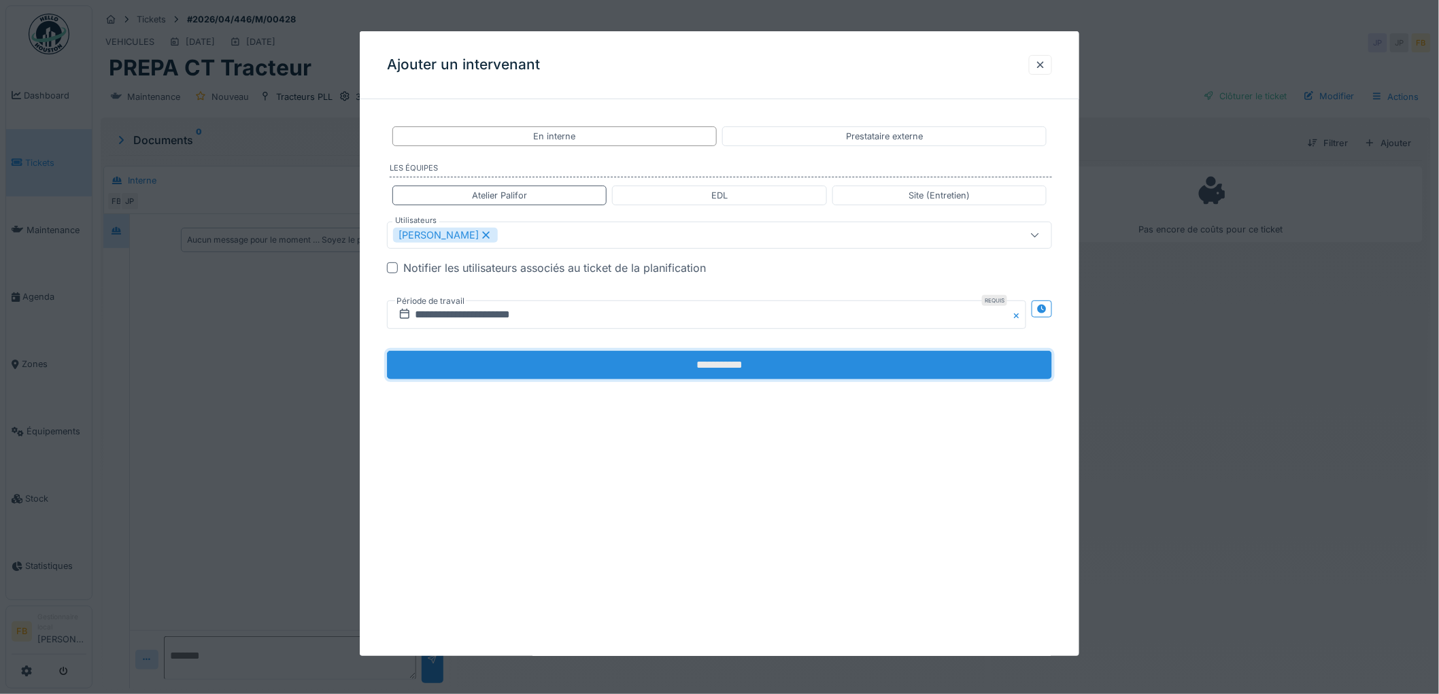
click at [703, 370] on input "**********" at bounding box center [719, 365] width 665 height 29
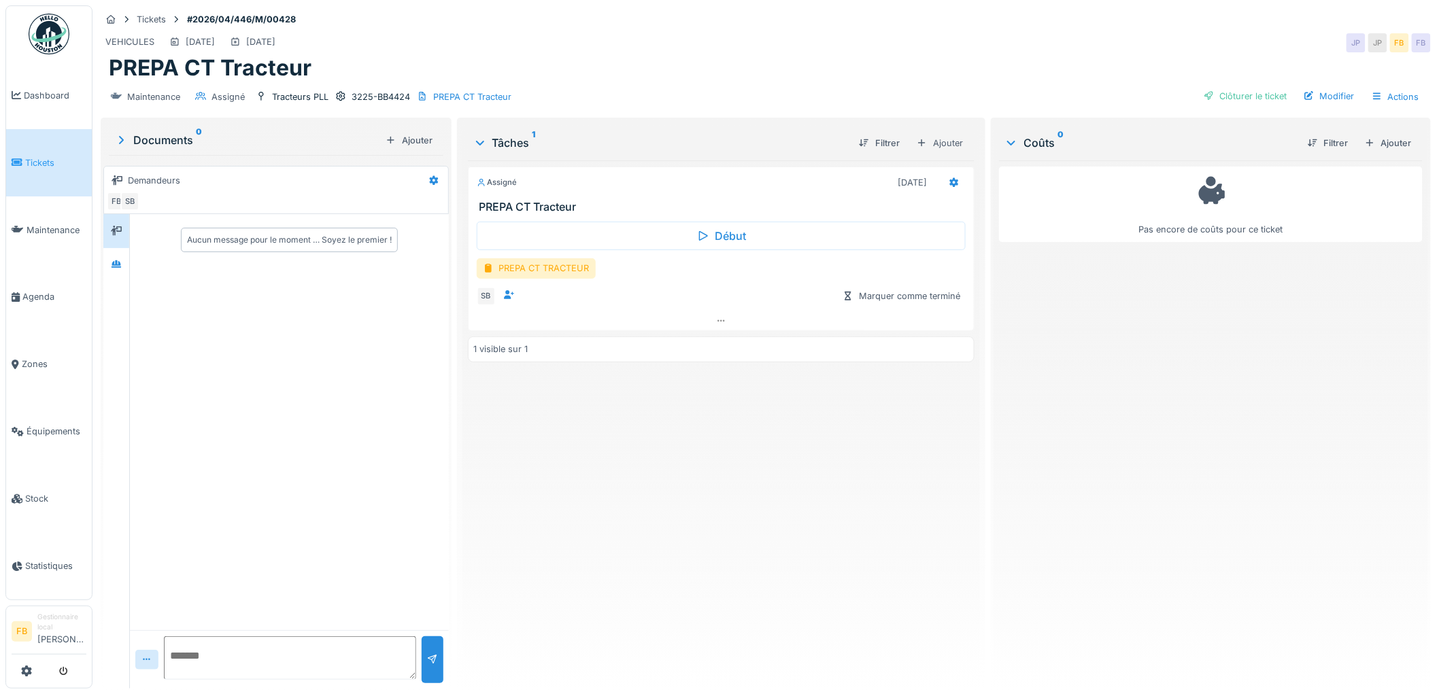
click at [31, 177] on link "Tickets" at bounding box center [49, 162] width 86 height 67
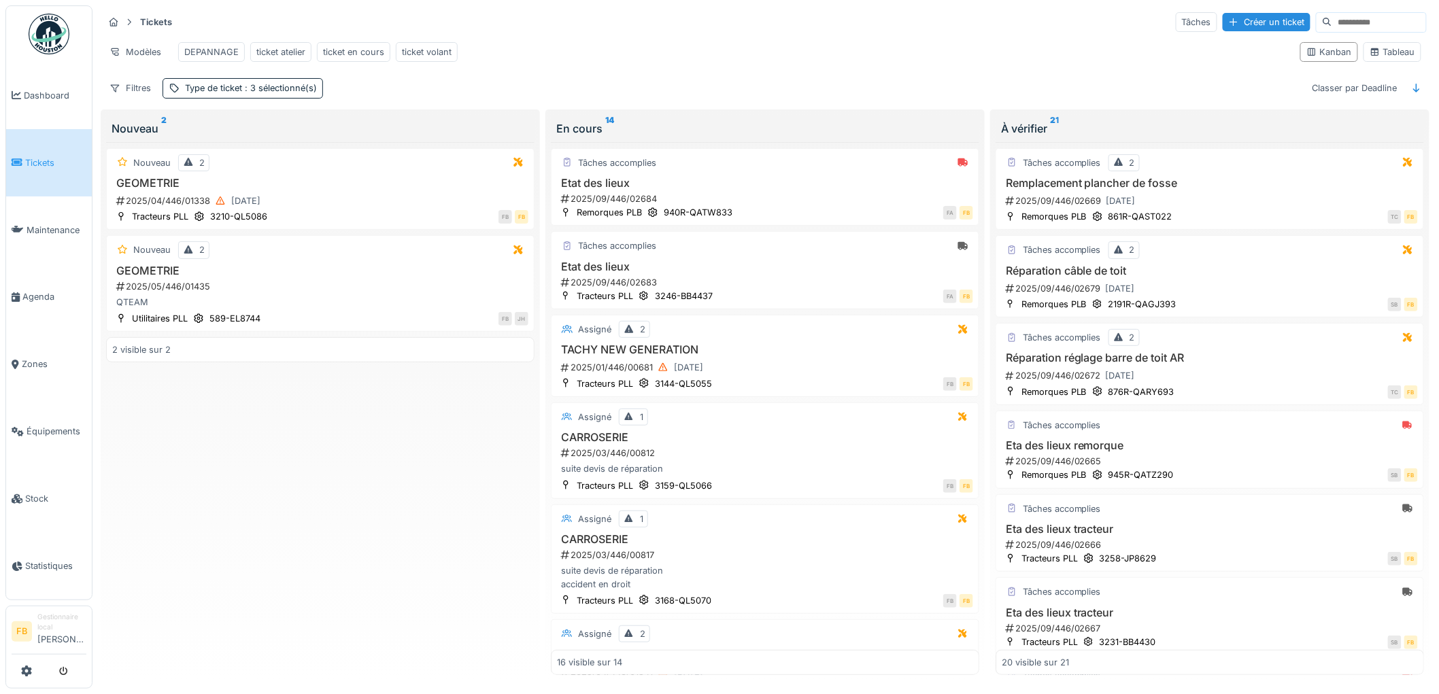
click at [52, 148] on link "Tickets" at bounding box center [49, 162] width 86 height 67
